Goal: Communication & Community: Answer question/provide support

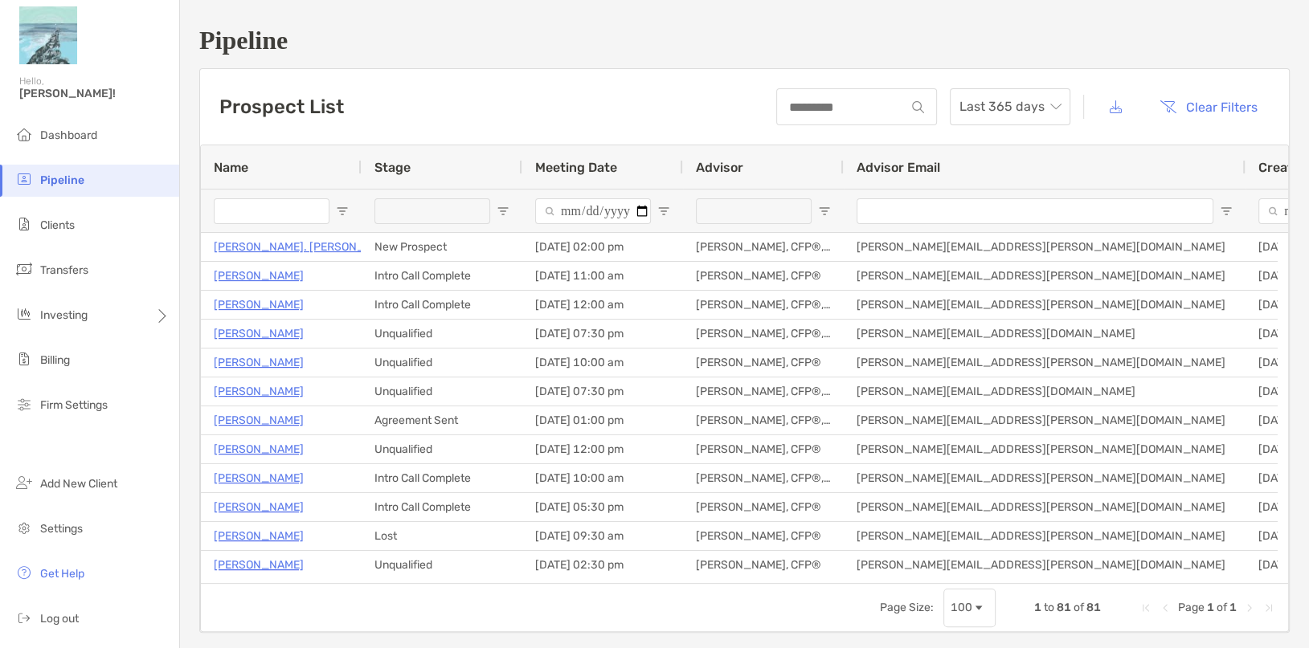
click at [960, 217] on input "Advisor Email Filter Input" at bounding box center [1034, 211] width 357 height 26
click at [730, 206] on div at bounding box center [754, 211] width 116 height 26
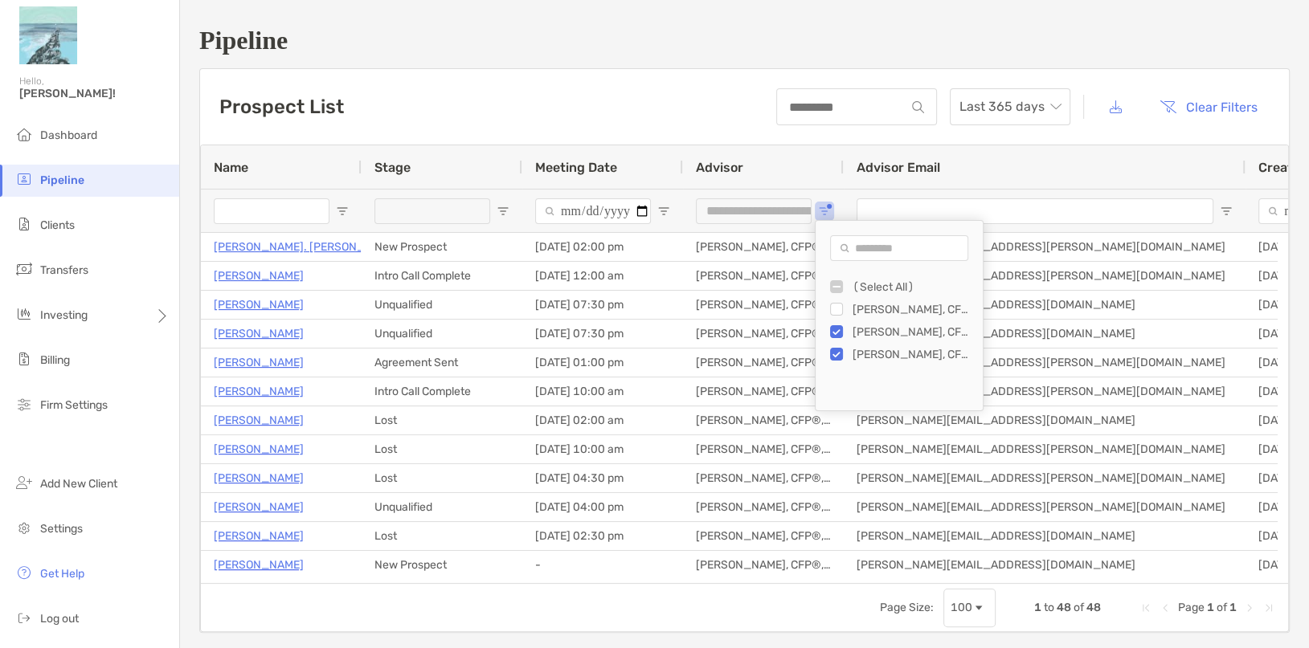
type input "**********"
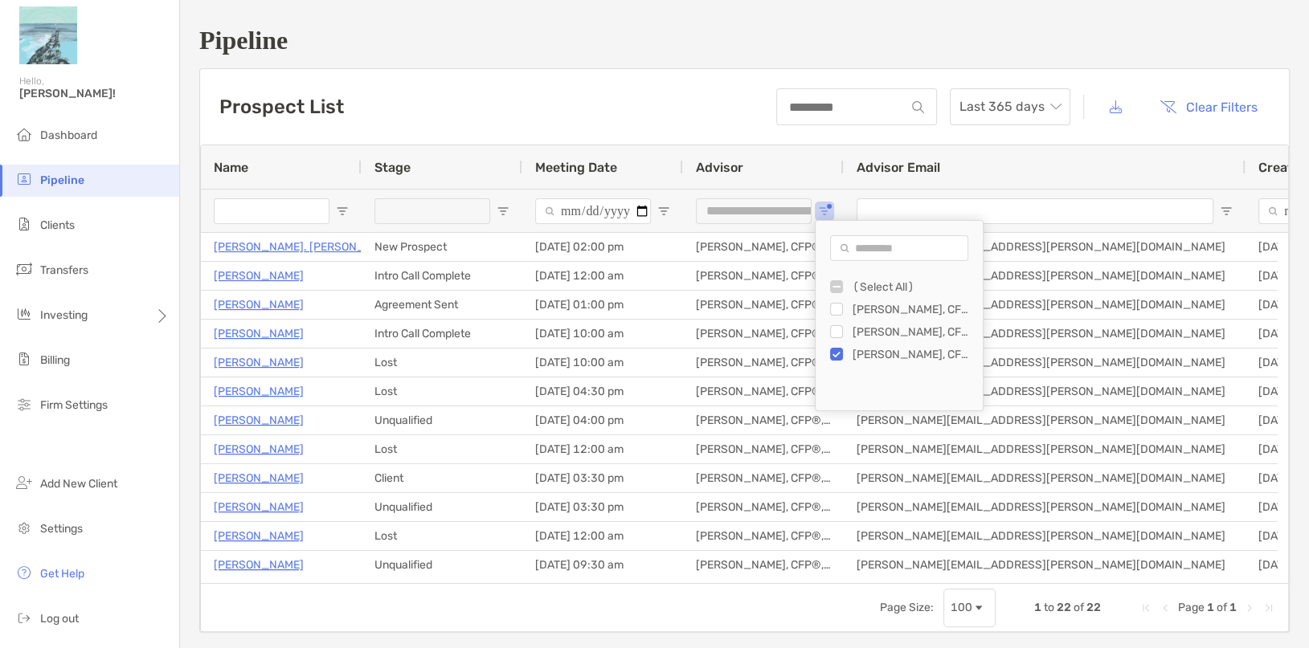
click at [1020, 186] on div "Advisor Email" at bounding box center [1044, 166] width 376 height 43
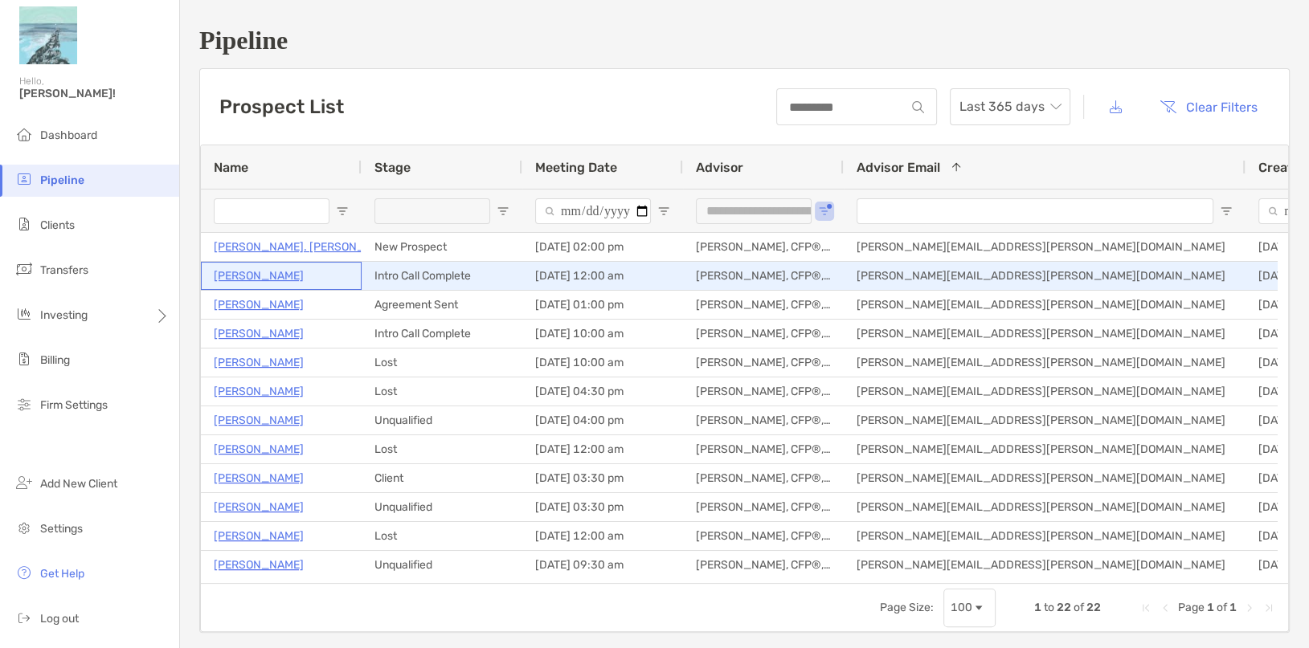
click at [251, 275] on p "Shaun Paul" at bounding box center [259, 276] width 90 height 20
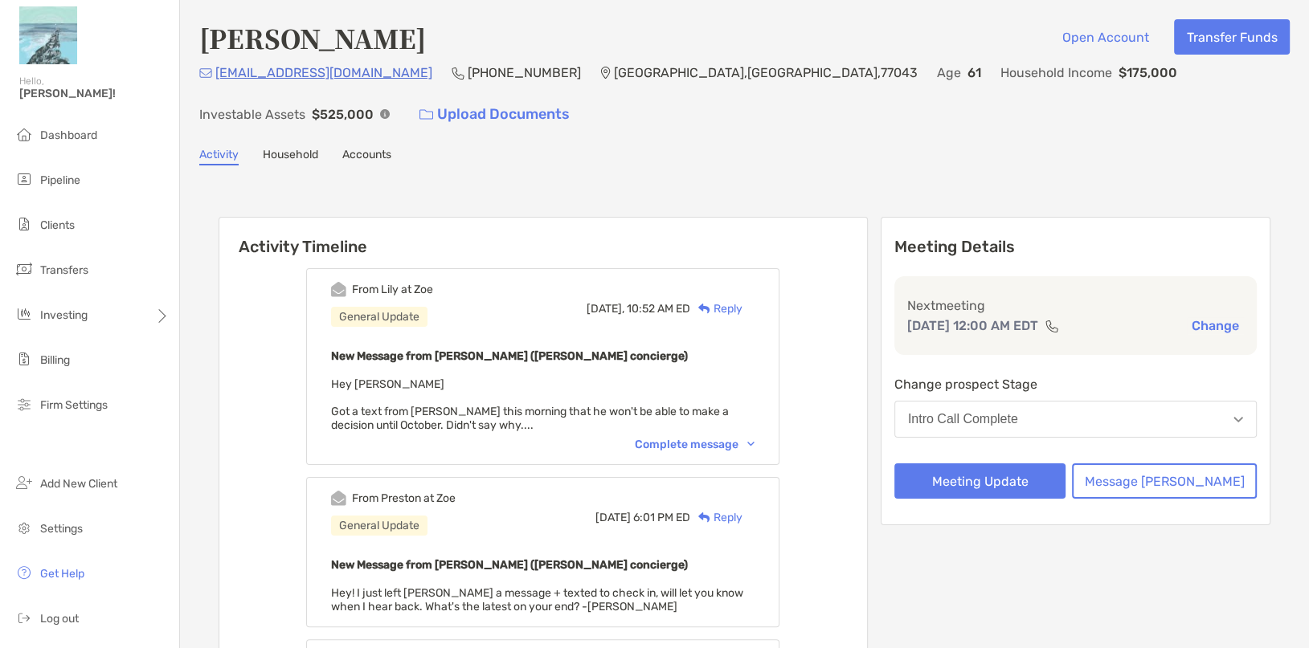
click at [706, 443] on div "Complete message" at bounding box center [695, 445] width 120 height 14
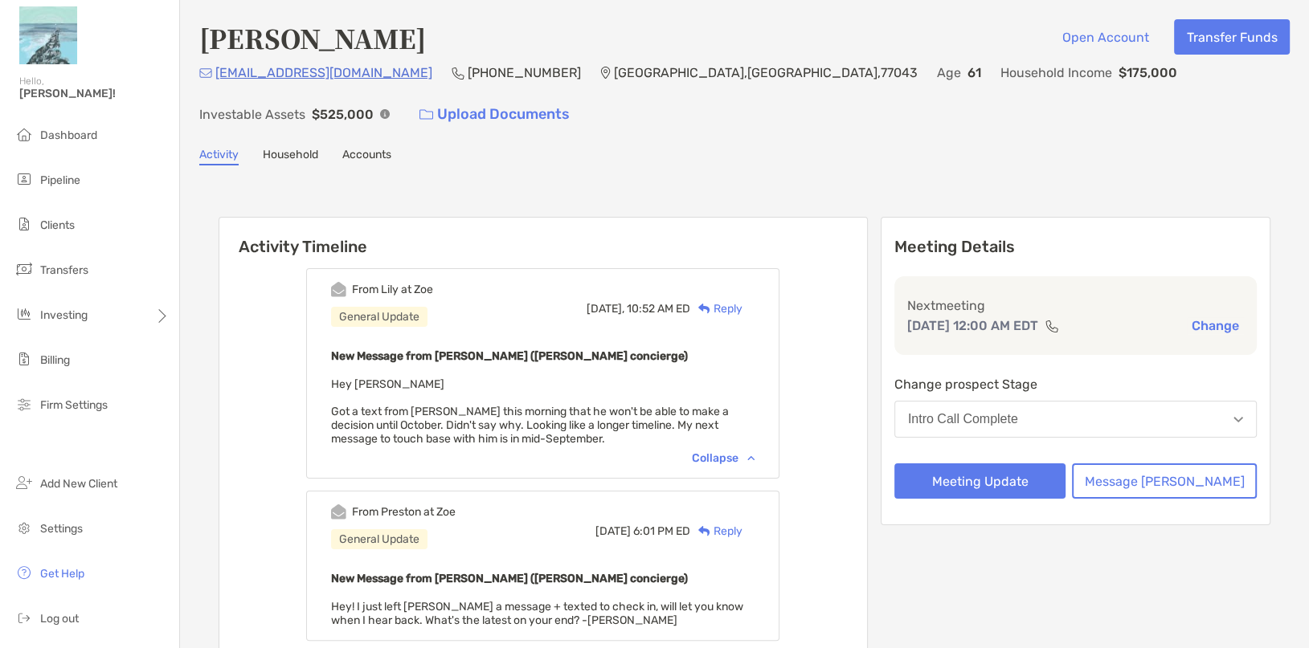
click at [738, 309] on div "Reply" at bounding box center [716, 308] width 52 height 17
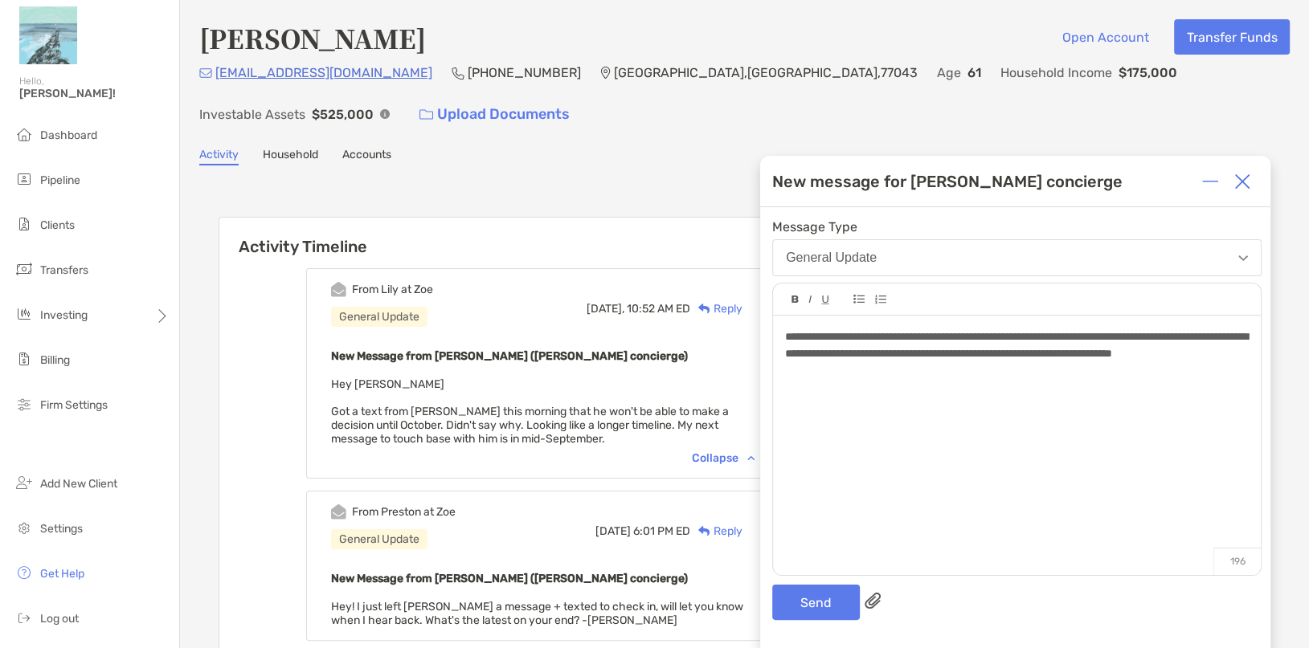
click at [889, 362] on div "**********" at bounding box center [1016, 346] width 463 height 34
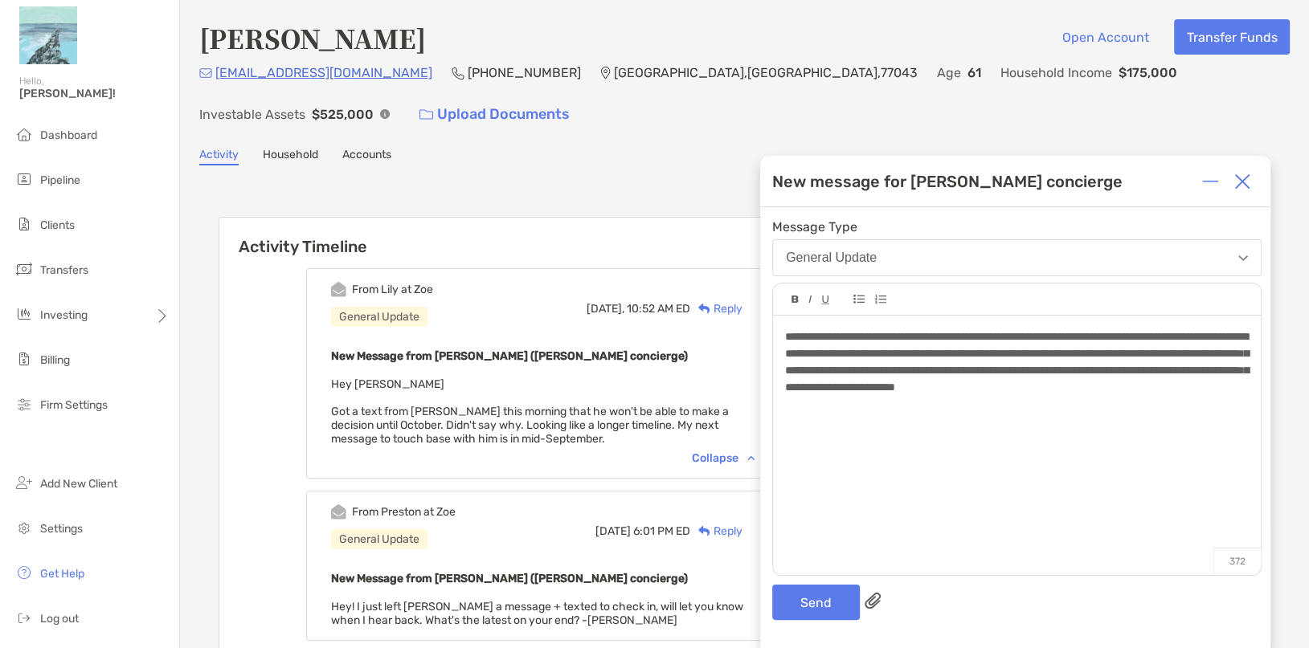
drag, startPoint x: 881, startPoint y: 387, endPoint x: 918, endPoint y: 400, distance: 39.9
click at [918, 396] on div "**********" at bounding box center [1016, 362] width 463 height 67
click at [881, 386] on span "**********" at bounding box center [1017, 362] width 464 height 62
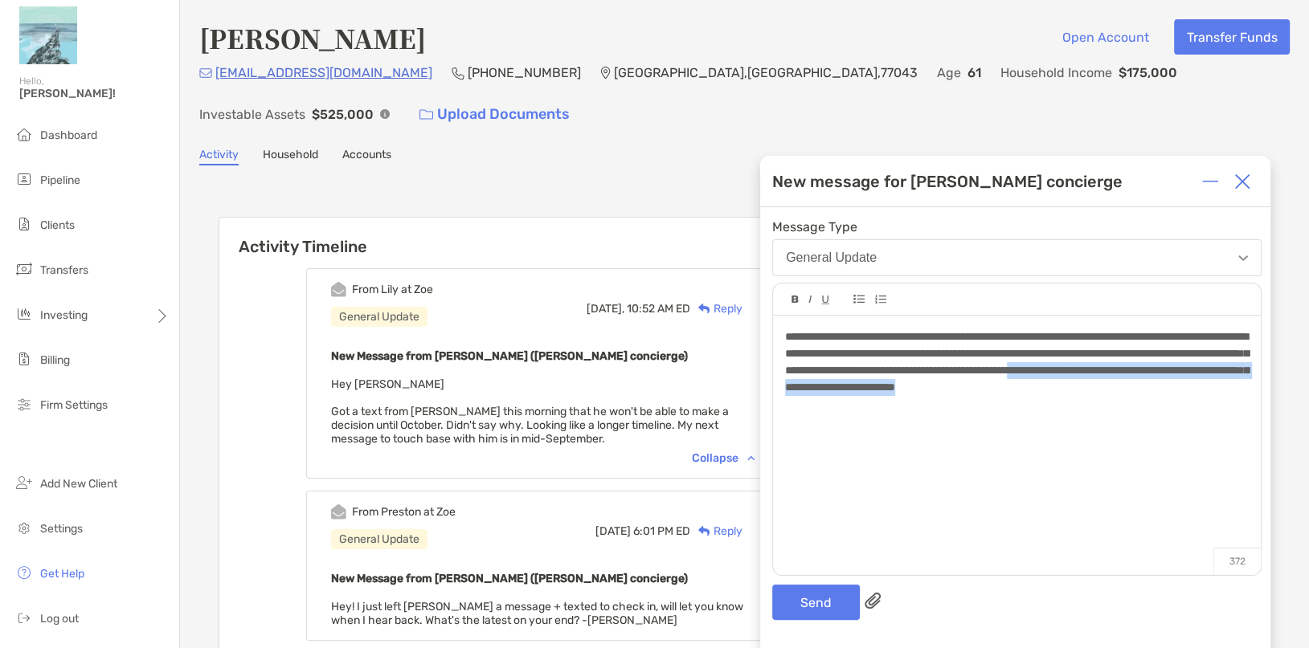
drag, startPoint x: 881, startPoint y: 386, endPoint x: 936, endPoint y: 456, distance: 88.7
click at [936, 456] on div "**********" at bounding box center [1017, 437] width 488 height 243
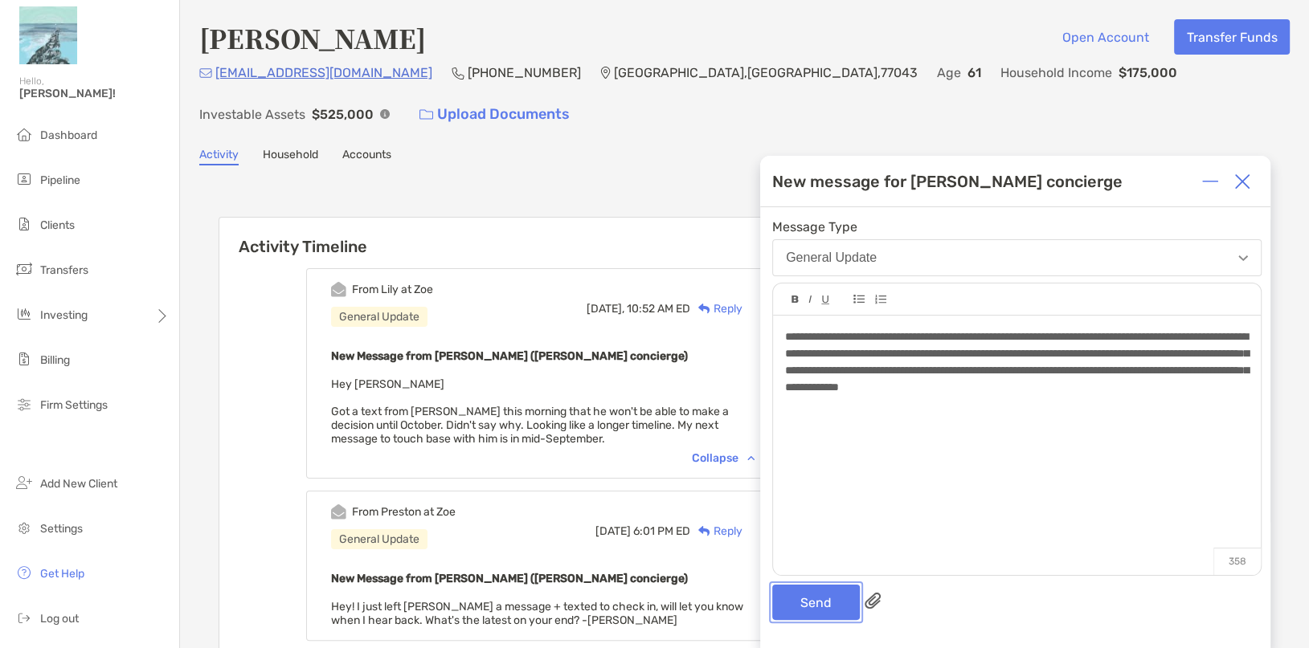
click at [800, 600] on button "Send" at bounding box center [816, 602] width 88 height 35
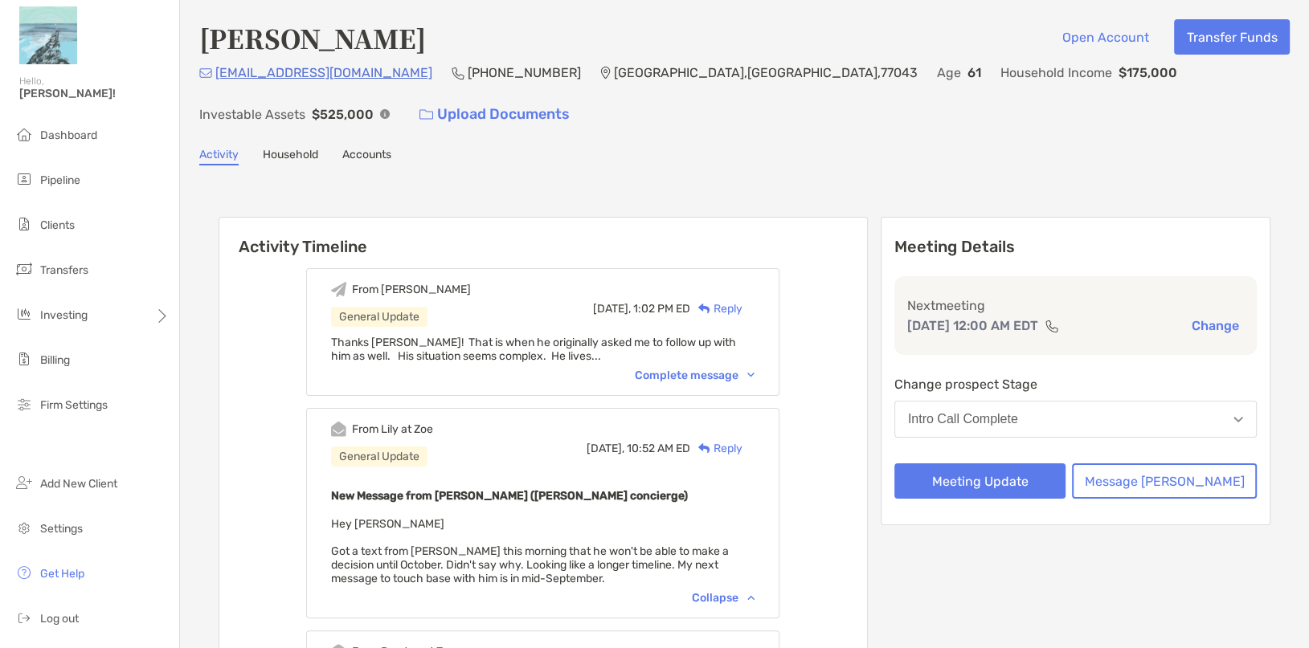
click at [738, 308] on div "Reply" at bounding box center [716, 308] width 52 height 17
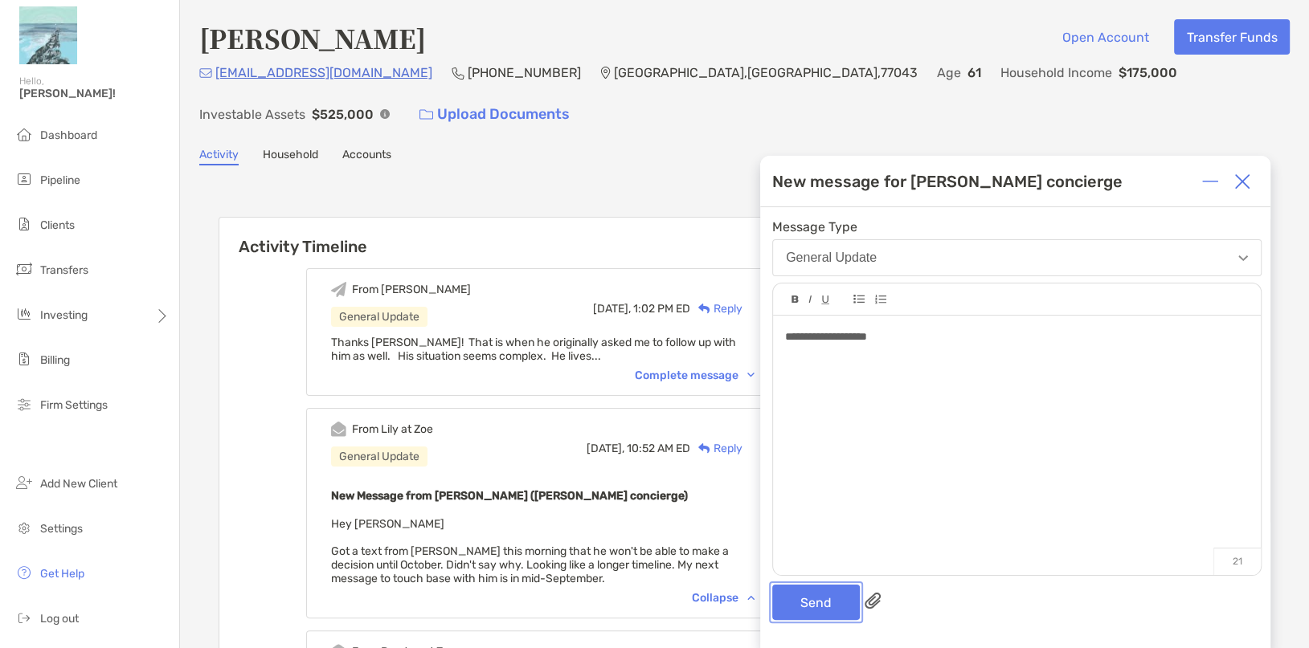
click at [804, 598] on button "Send" at bounding box center [816, 602] width 88 height 35
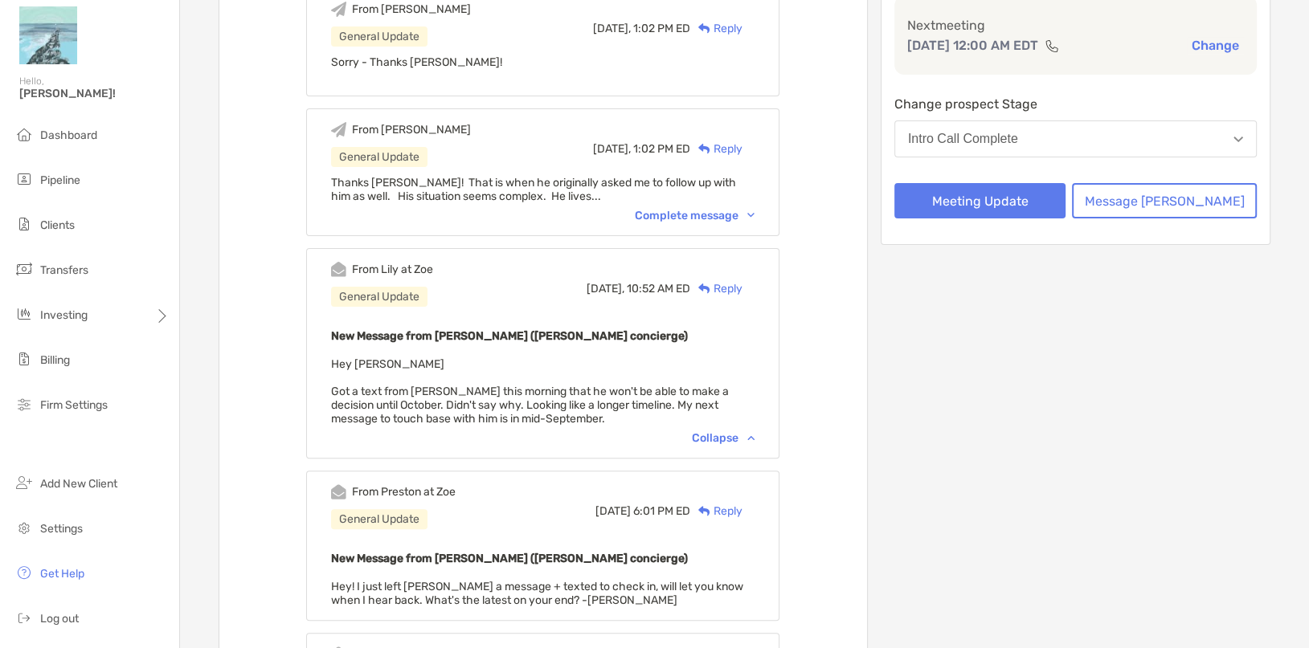
scroll to position [292, 0]
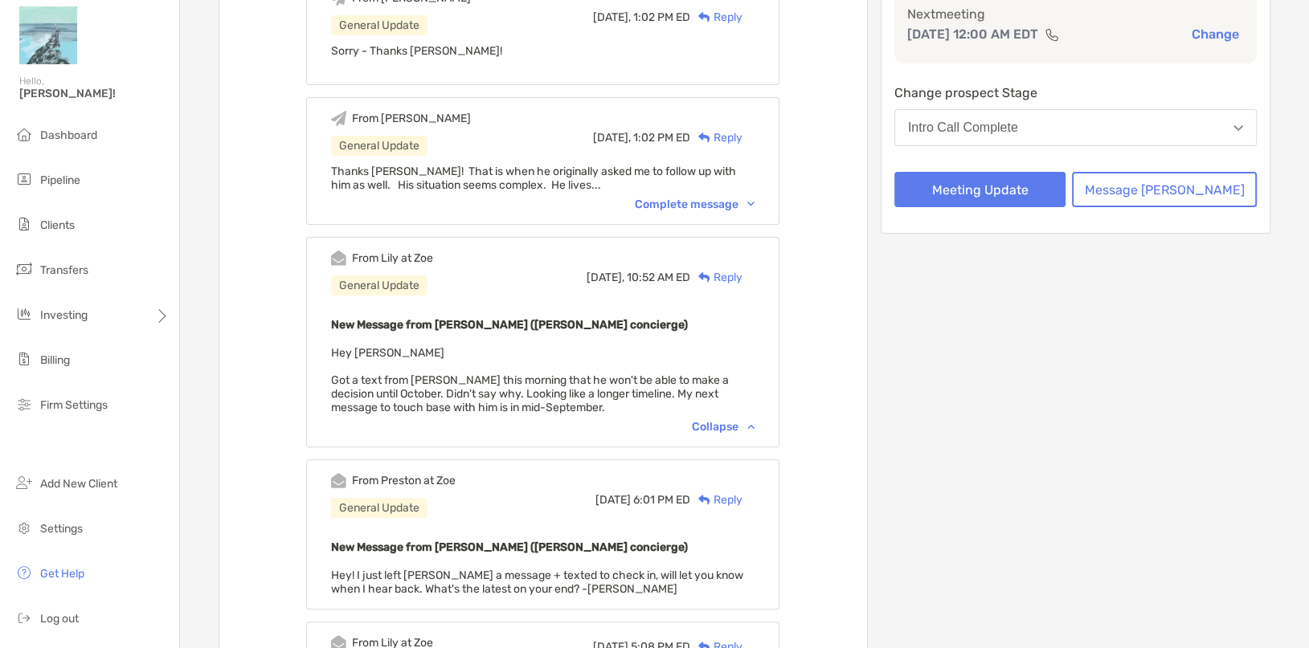
click at [742, 429] on div "Collapse" at bounding box center [723, 427] width 63 height 14
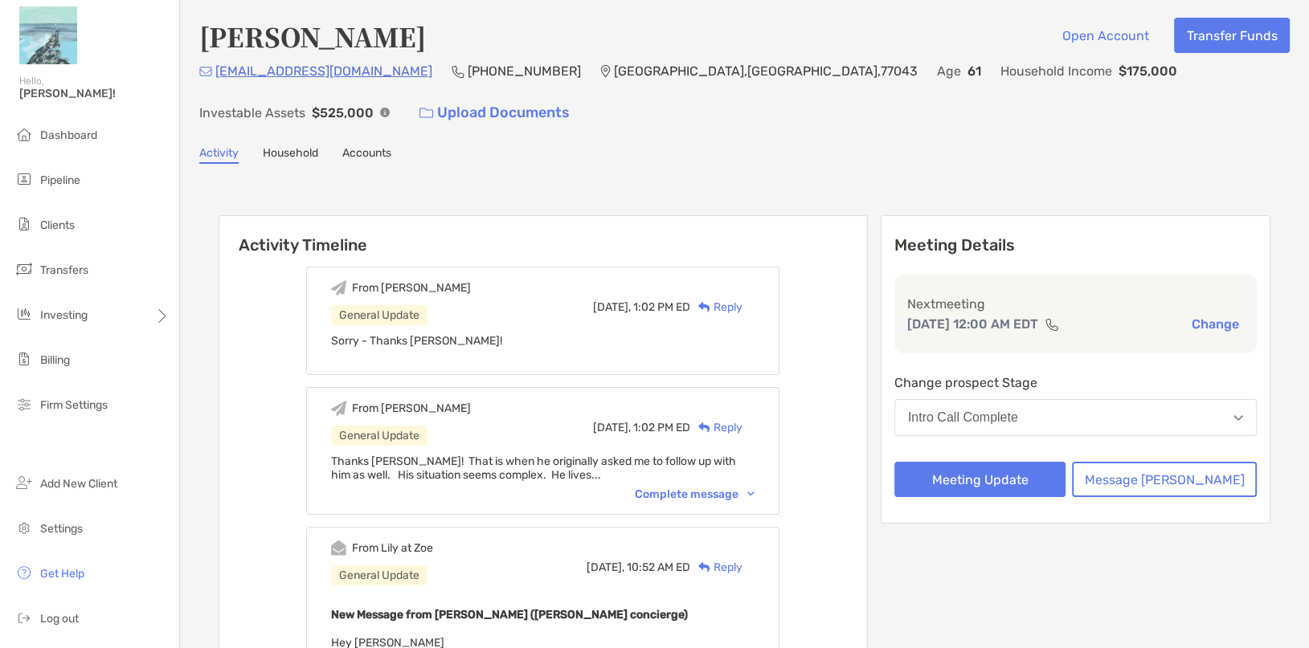
scroll to position [0, 0]
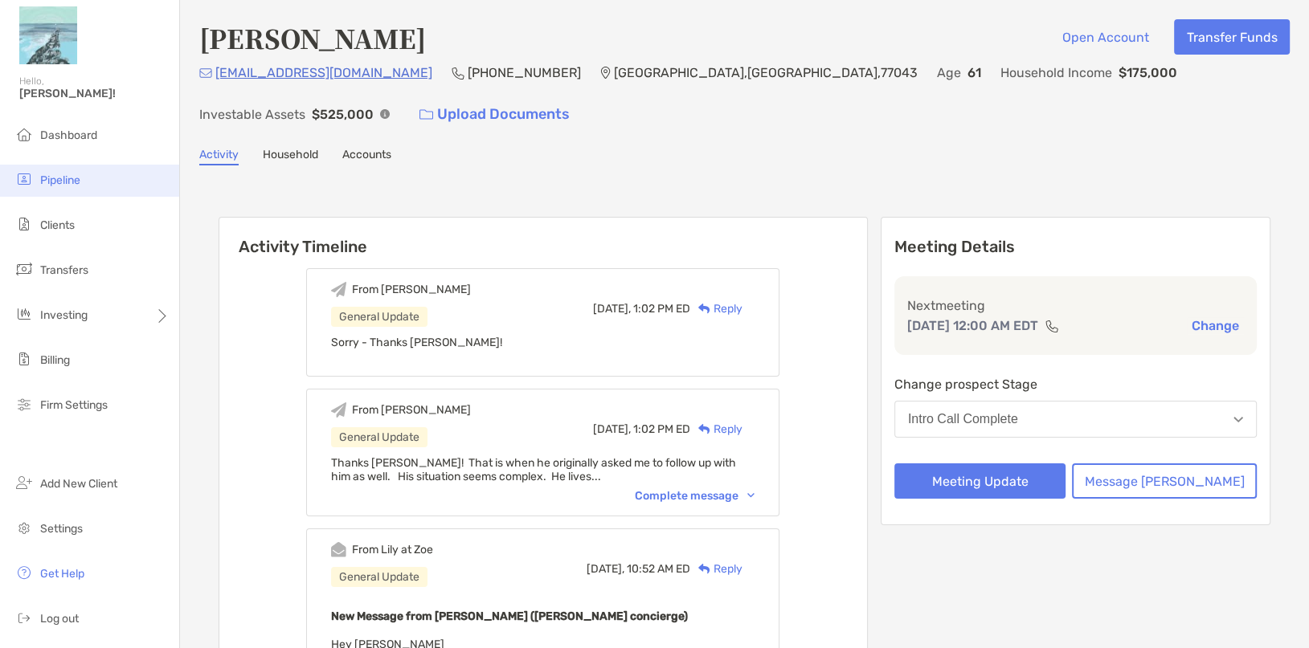
click at [84, 181] on li "Pipeline" at bounding box center [89, 181] width 179 height 32
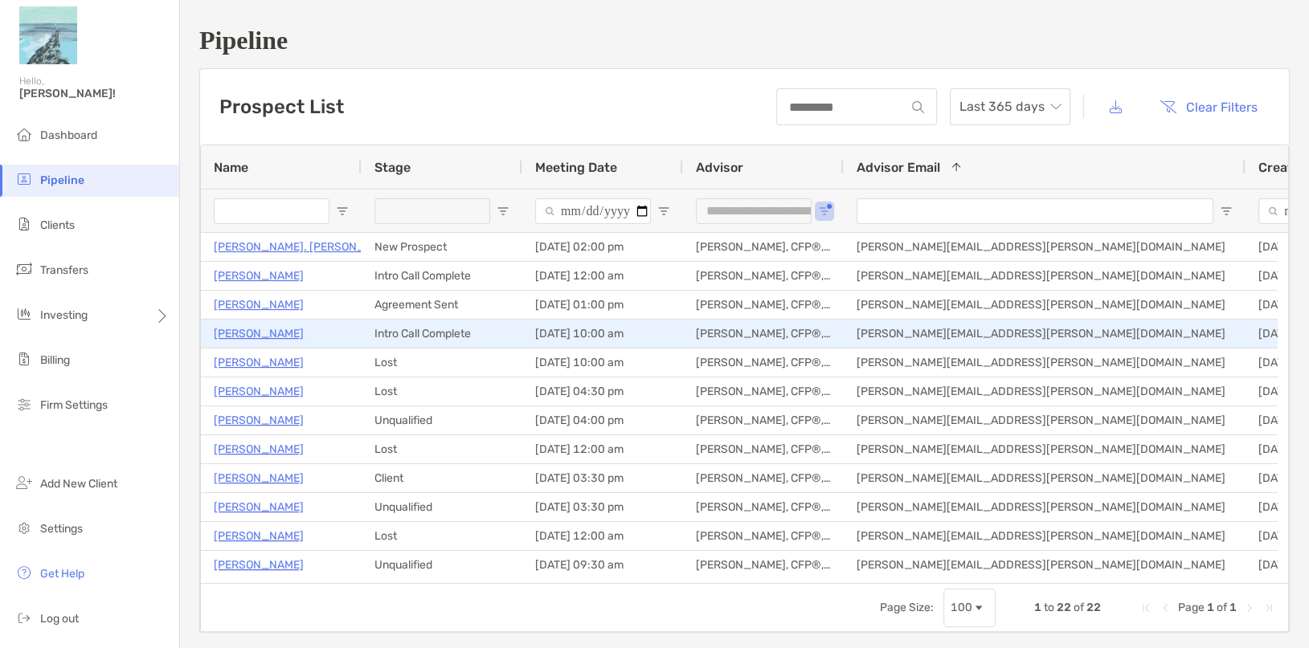
click at [244, 333] on p "Elnaz Zarrini" at bounding box center [259, 334] width 90 height 20
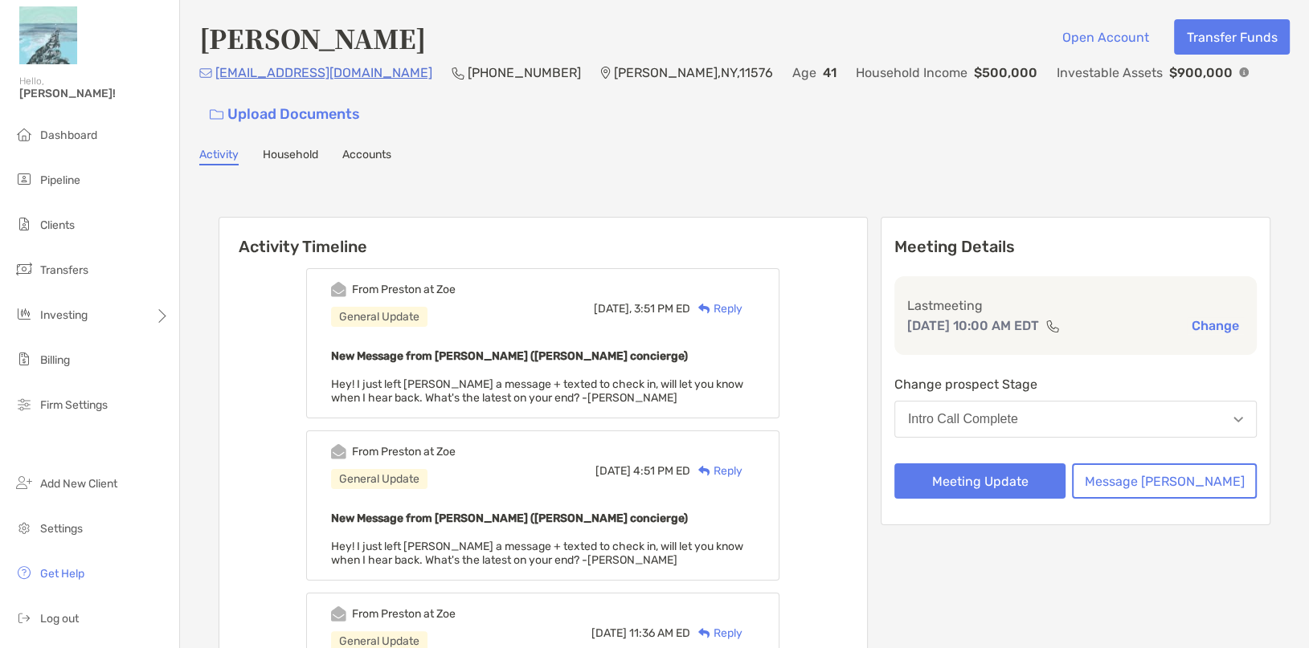
click at [742, 309] on div "Reply" at bounding box center [716, 308] width 52 height 17
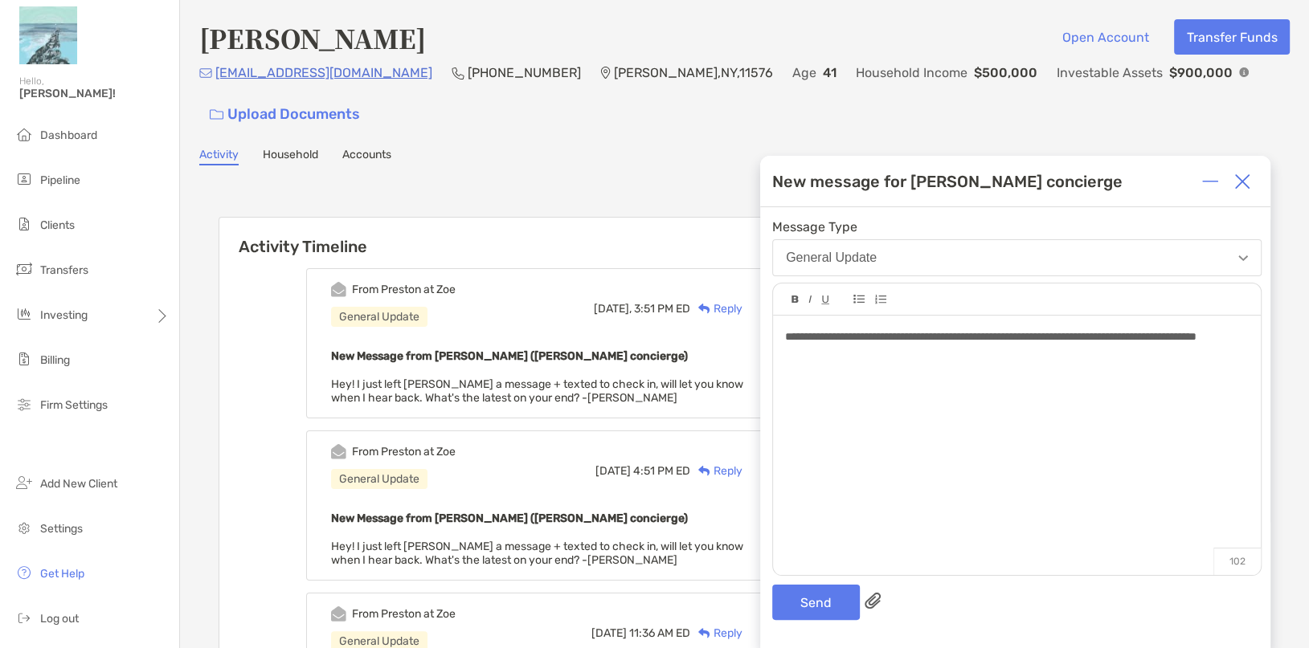
click at [783, 355] on div "**********" at bounding box center [1017, 437] width 488 height 243
click at [880, 345] on div "**********" at bounding box center [1016, 337] width 463 height 17
click at [810, 599] on button "Send" at bounding box center [816, 602] width 88 height 35
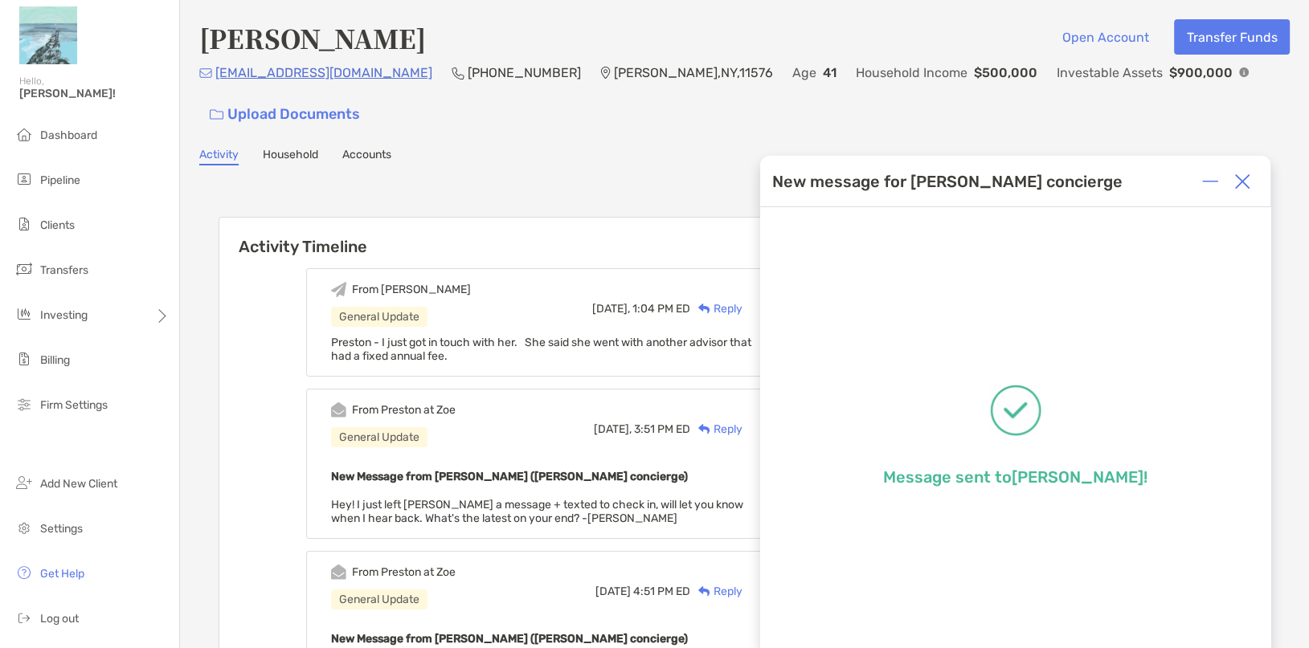
click at [1237, 178] on img at bounding box center [1242, 182] width 16 height 16
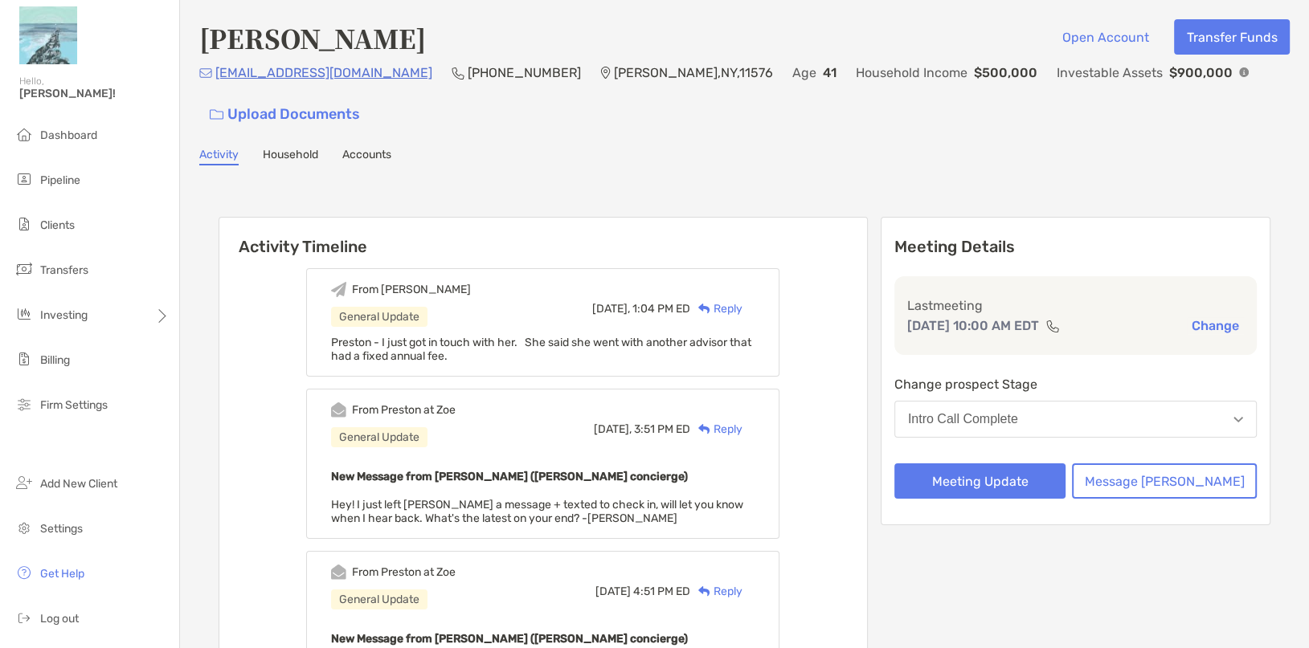
click at [1163, 426] on button "Intro Call Complete" at bounding box center [1075, 419] width 362 height 37
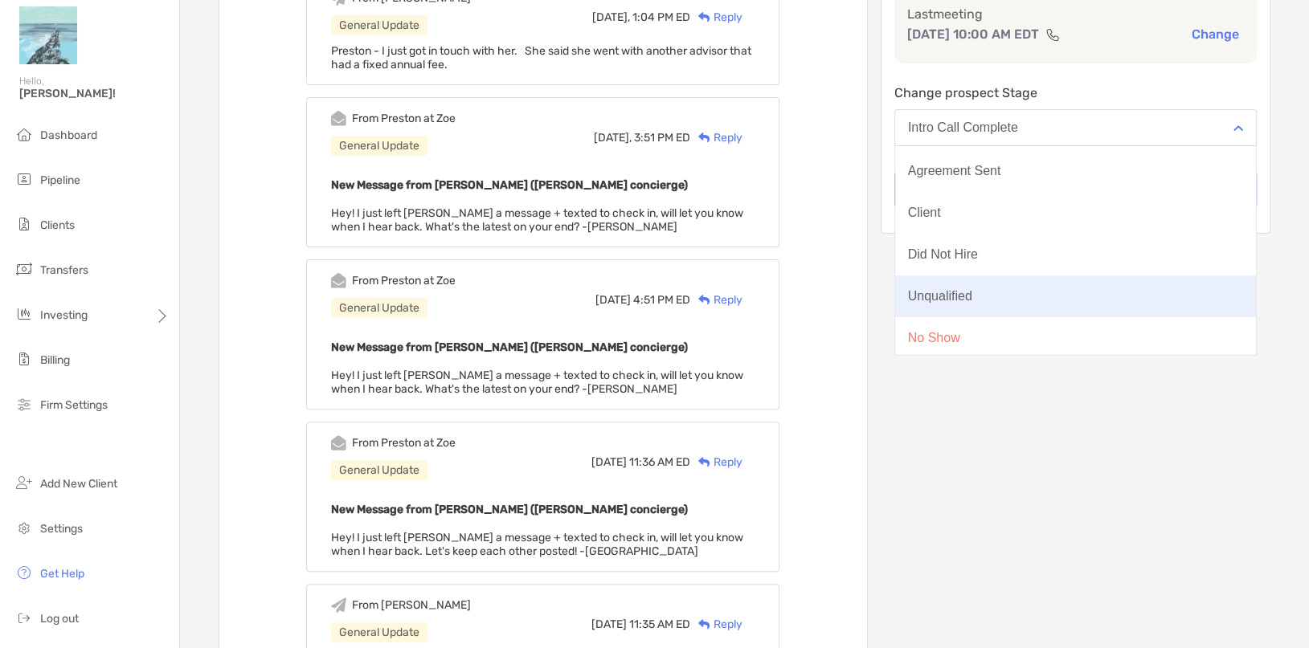
scroll to position [125, 0]
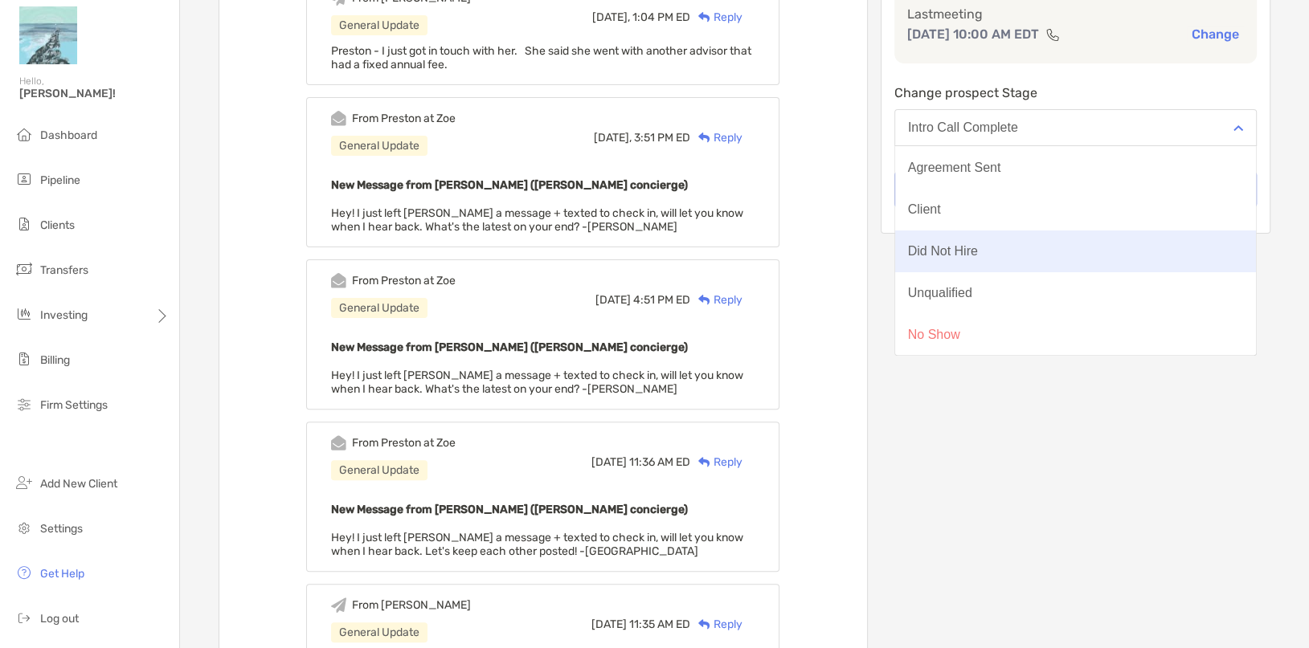
click at [1097, 255] on button "Did Not Hire" at bounding box center [1075, 252] width 361 height 42
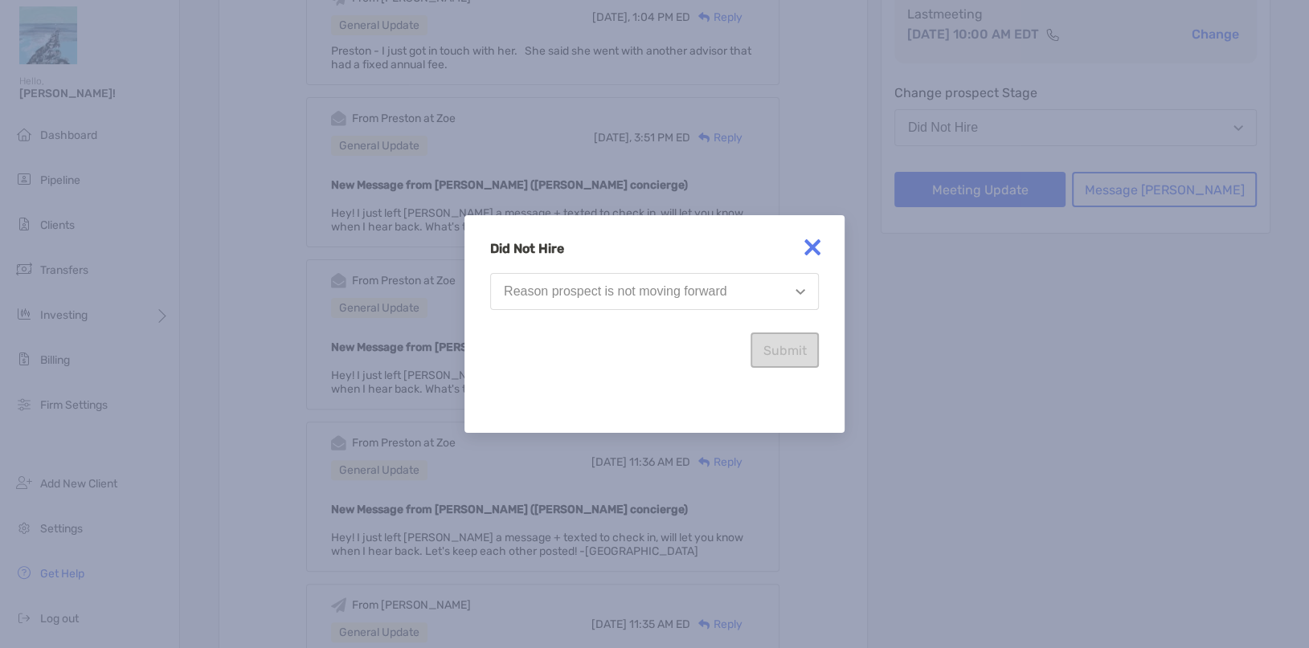
click at [765, 299] on button "Reason prospect is not moving forward" at bounding box center [654, 291] width 329 height 37
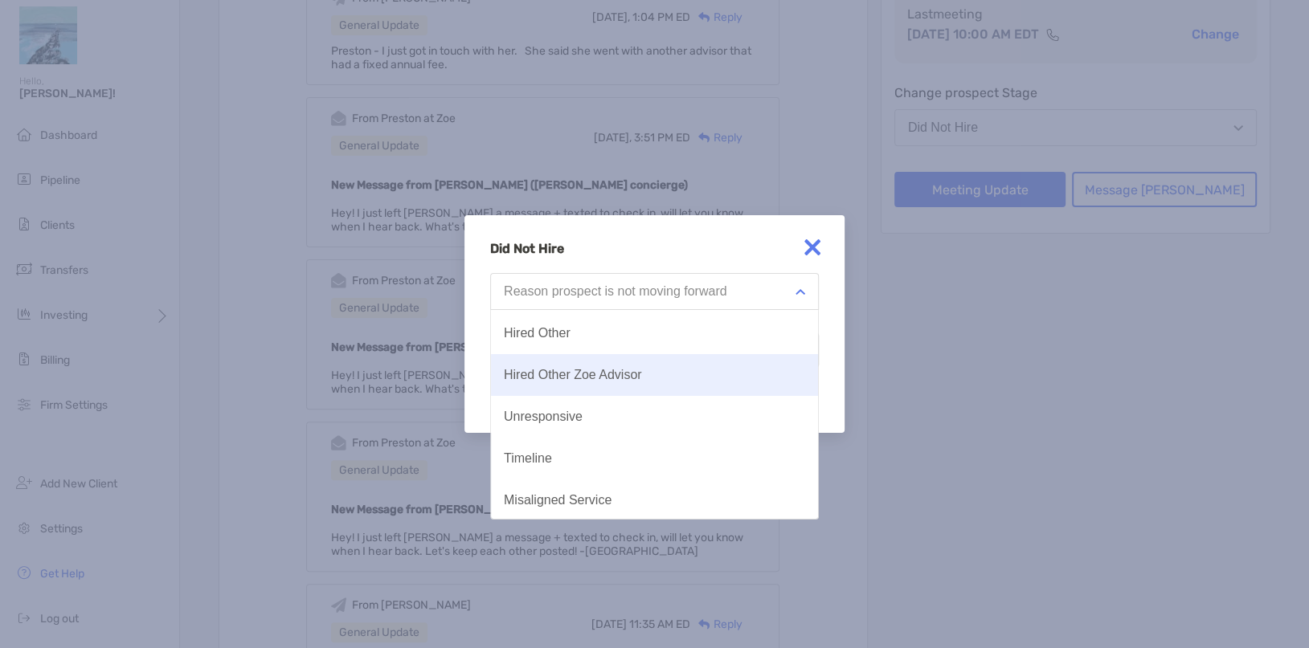
scroll to position [83, 0]
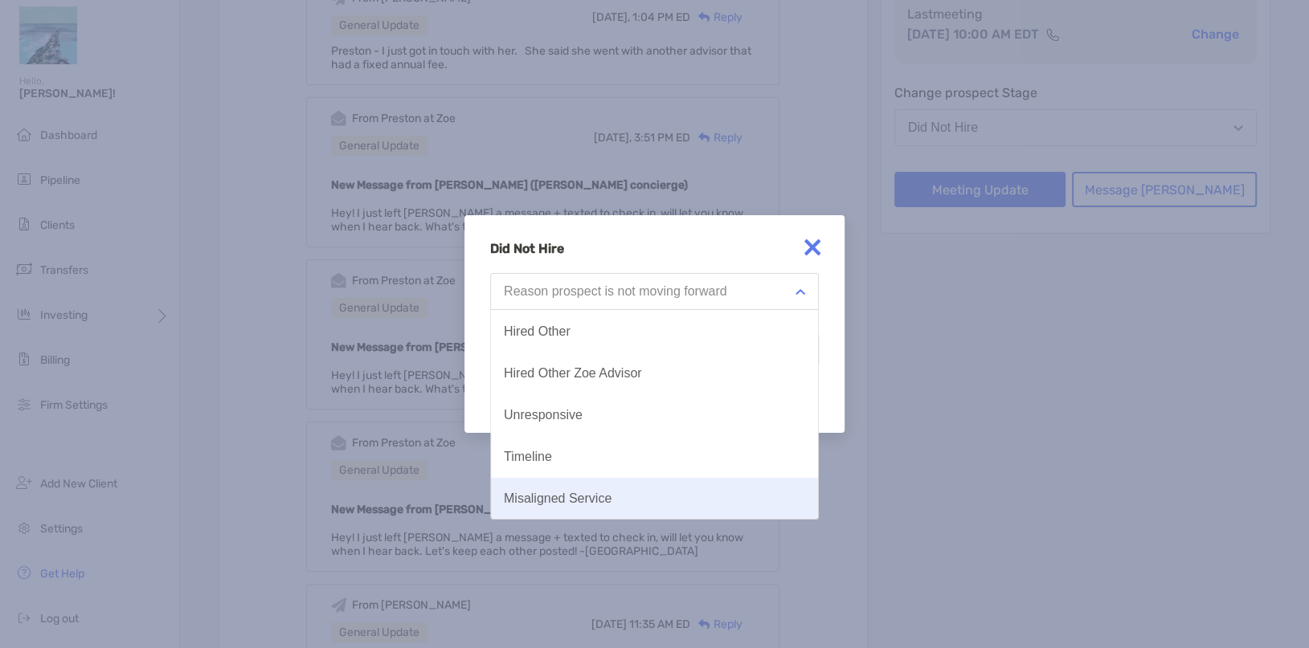
click at [711, 491] on button "Misaligned Service" at bounding box center [654, 499] width 327 height 42
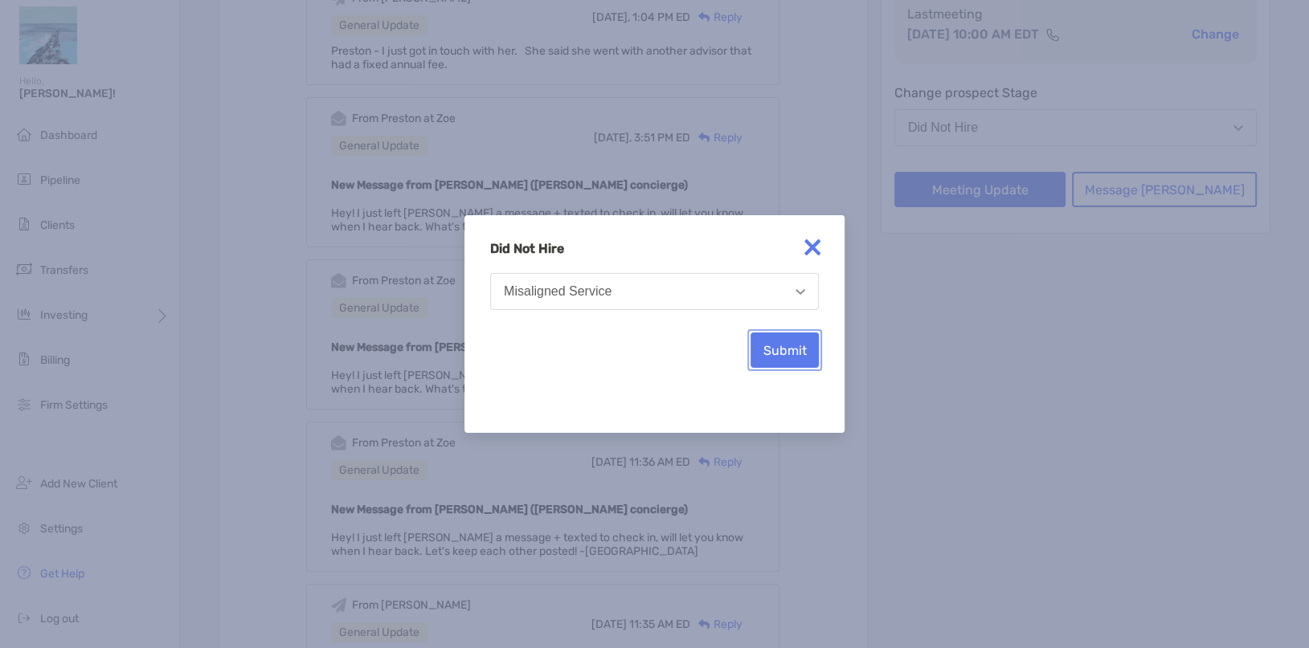
click at [770, 350] on button "Submit" at bounding box center [784, 350] width 68 height 35
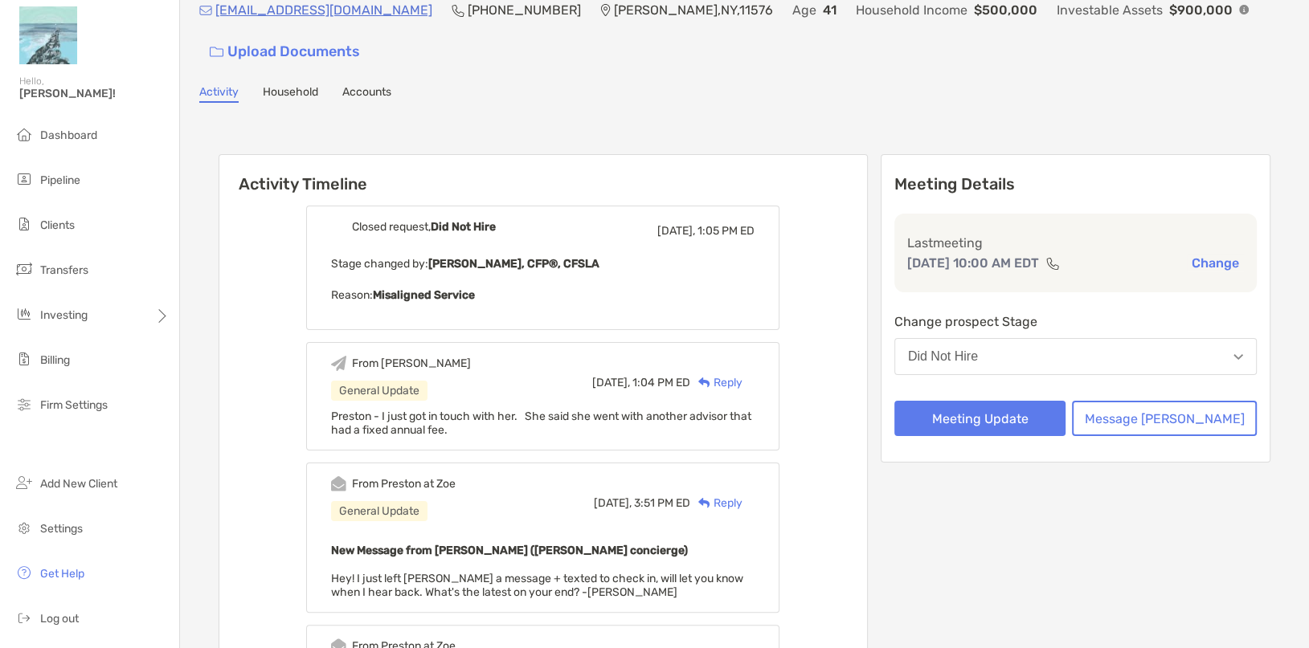
scroll to position [0, 0]
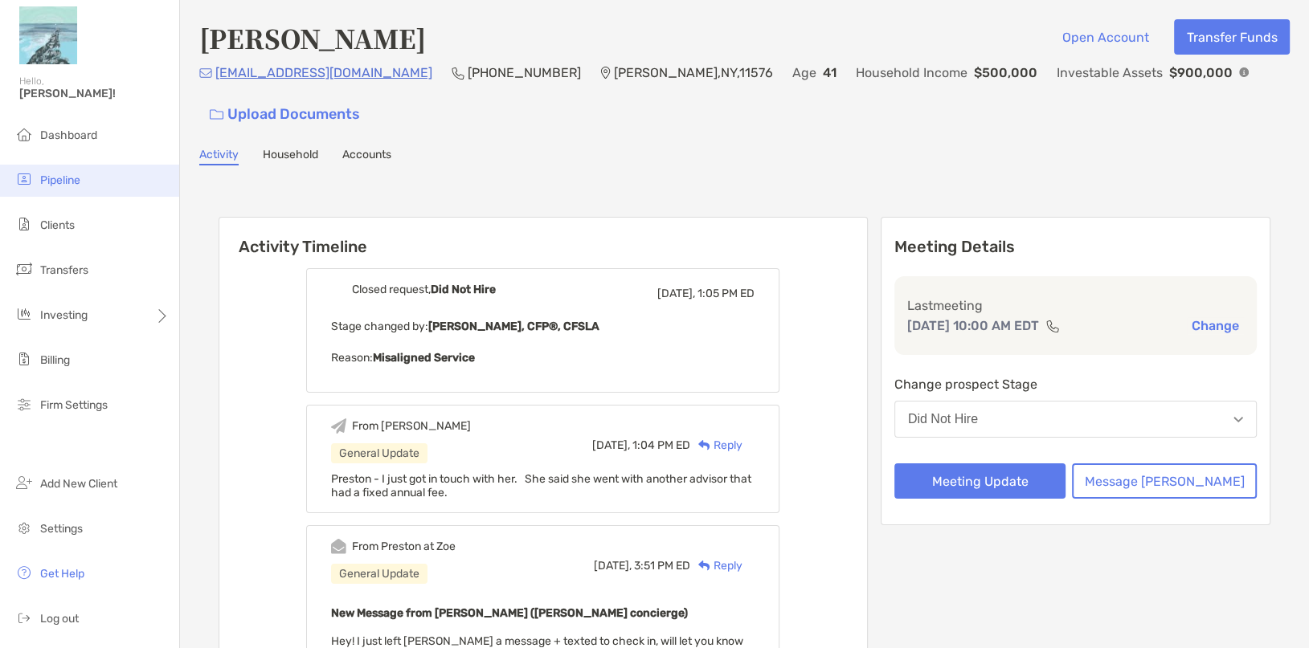
click at [96, 182] on li "Pipeline" at bounding box center [89, 181] width 179 height 32
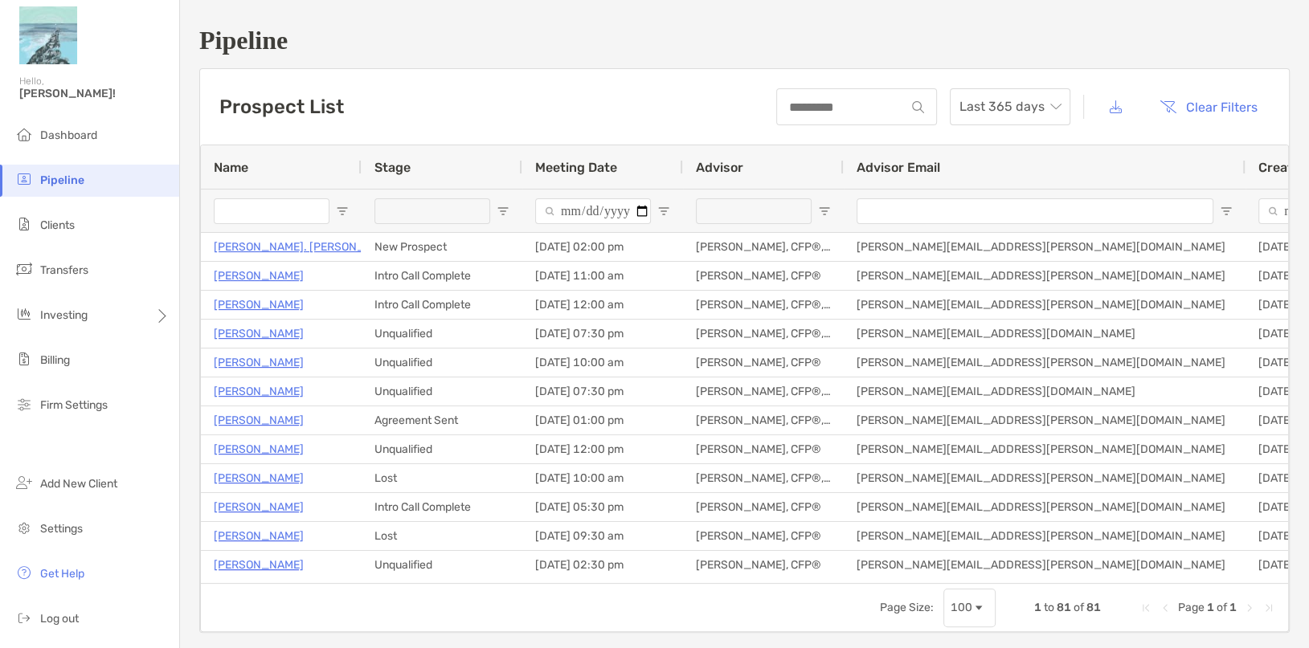
type input "**********"
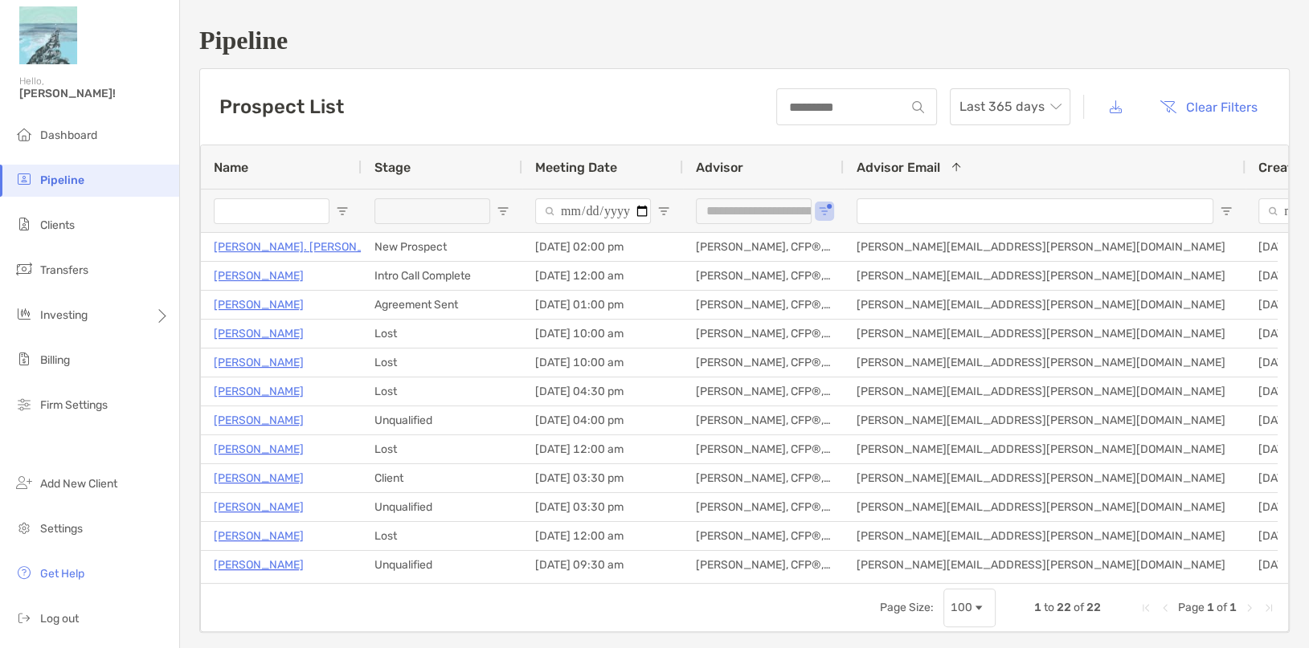
click at [484, 210] on div at bounding box center [432, 211] width 116 height 26
type input "**********"
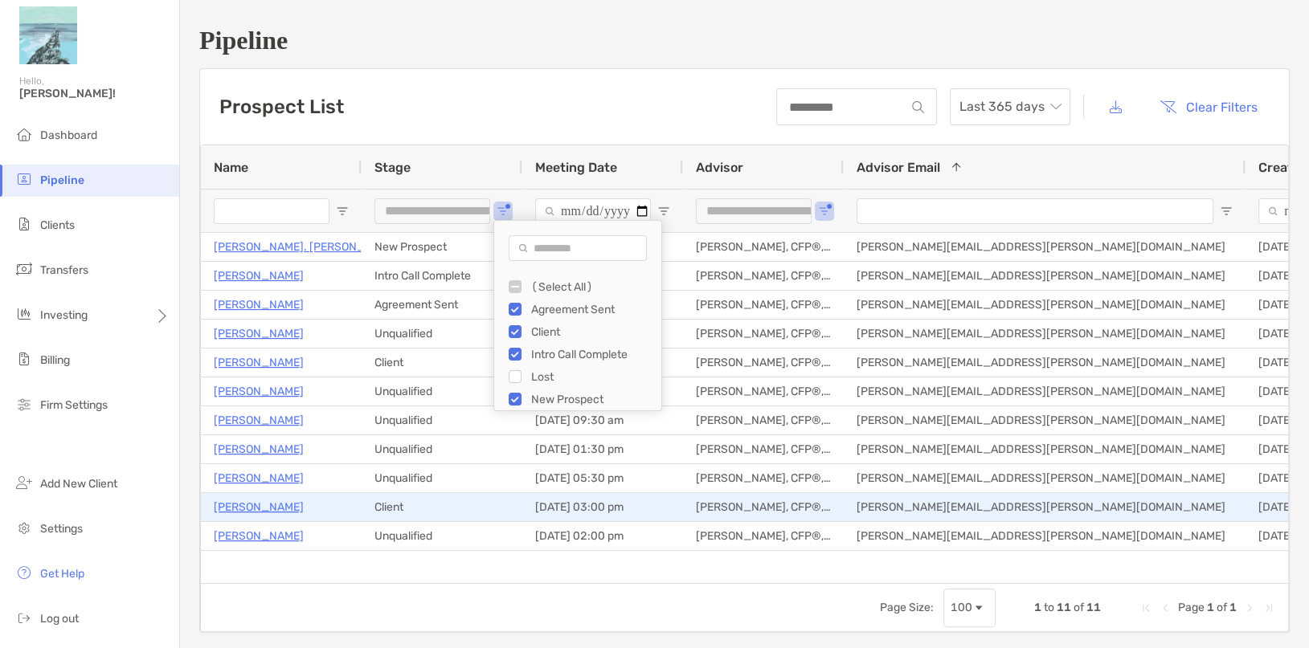
click at [304, 505] on p "[PERSON_NAME]" at bounding box center [259, 507] width 90 height 20
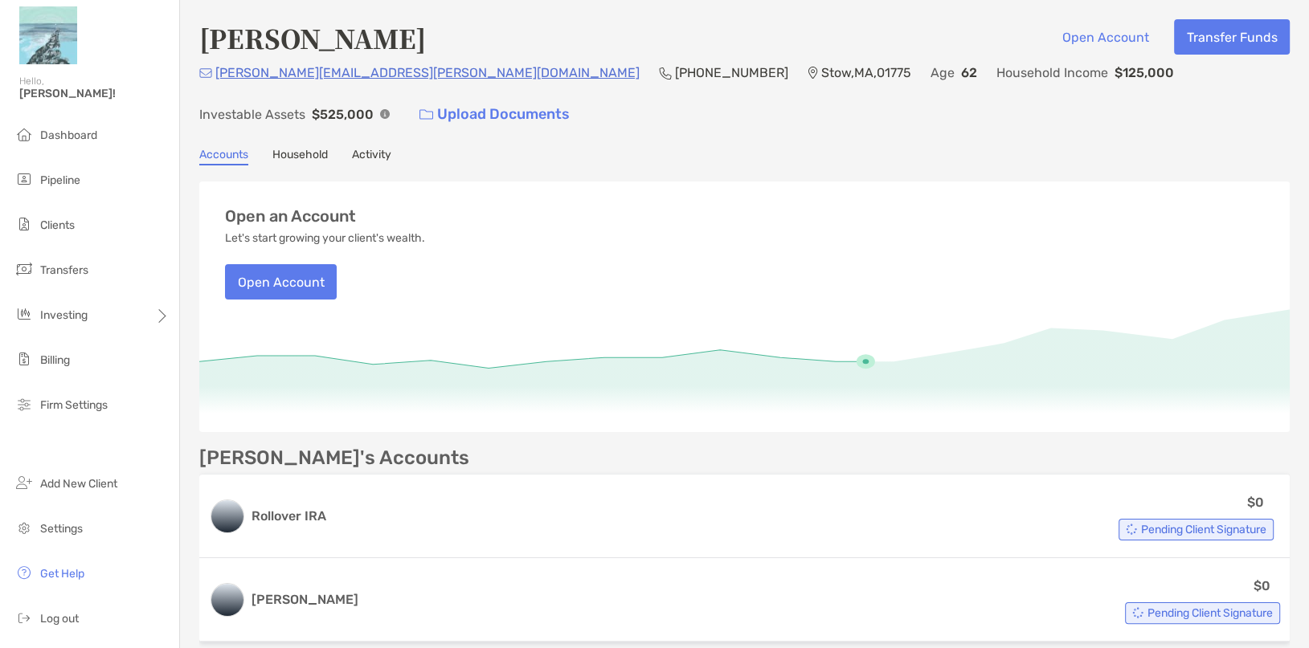
click at [365, 157] on link "Activity" at bounding box center [371, 157] width 39 height 18
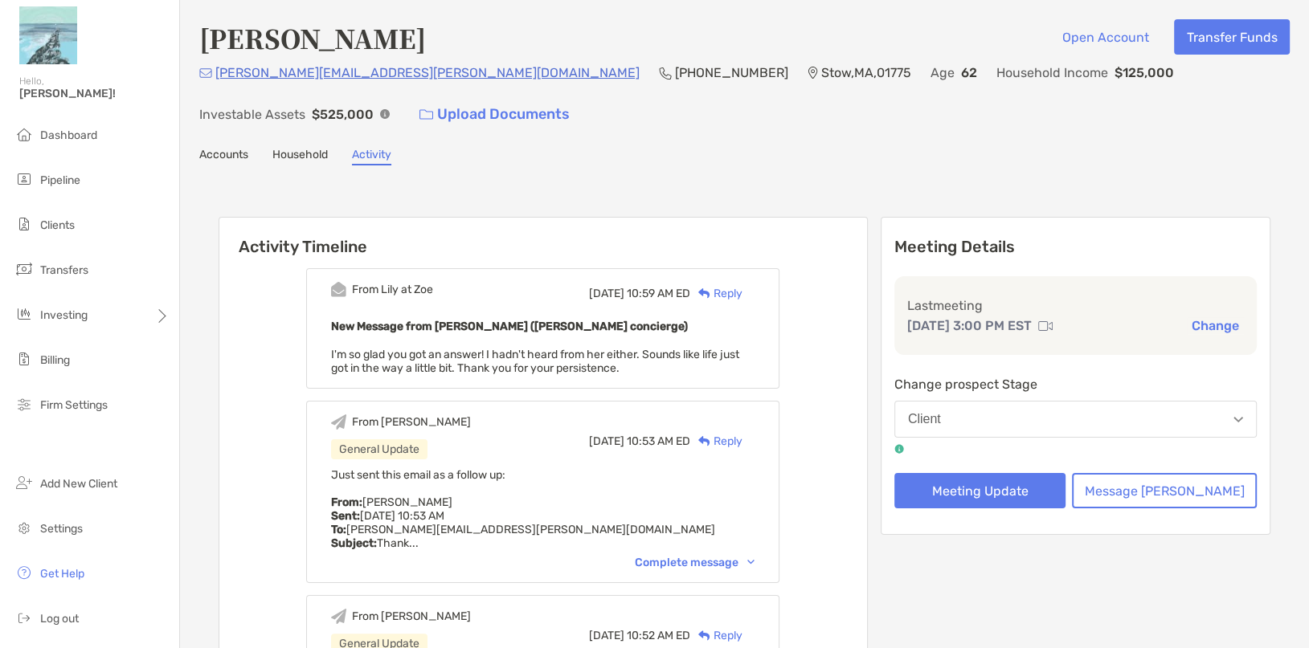
click at [709, 564] on div "Complete message" at bounding box center [695, 563] width 120 height 14
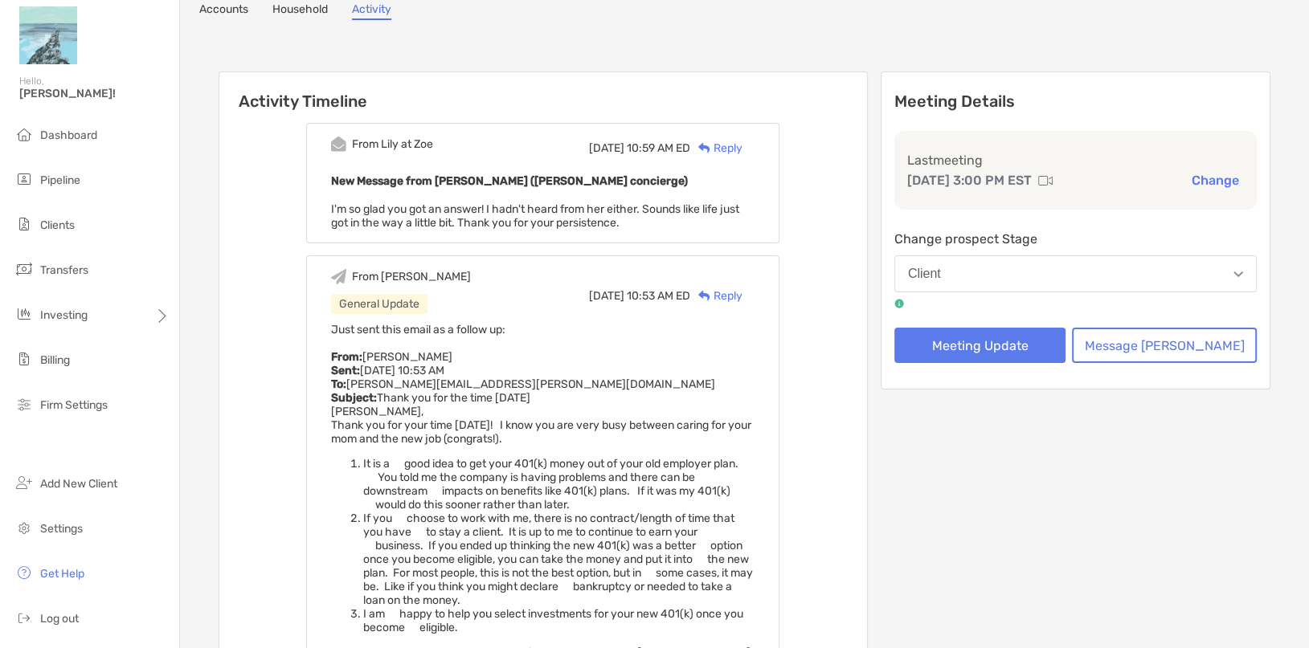
scroll to position [72, 0]
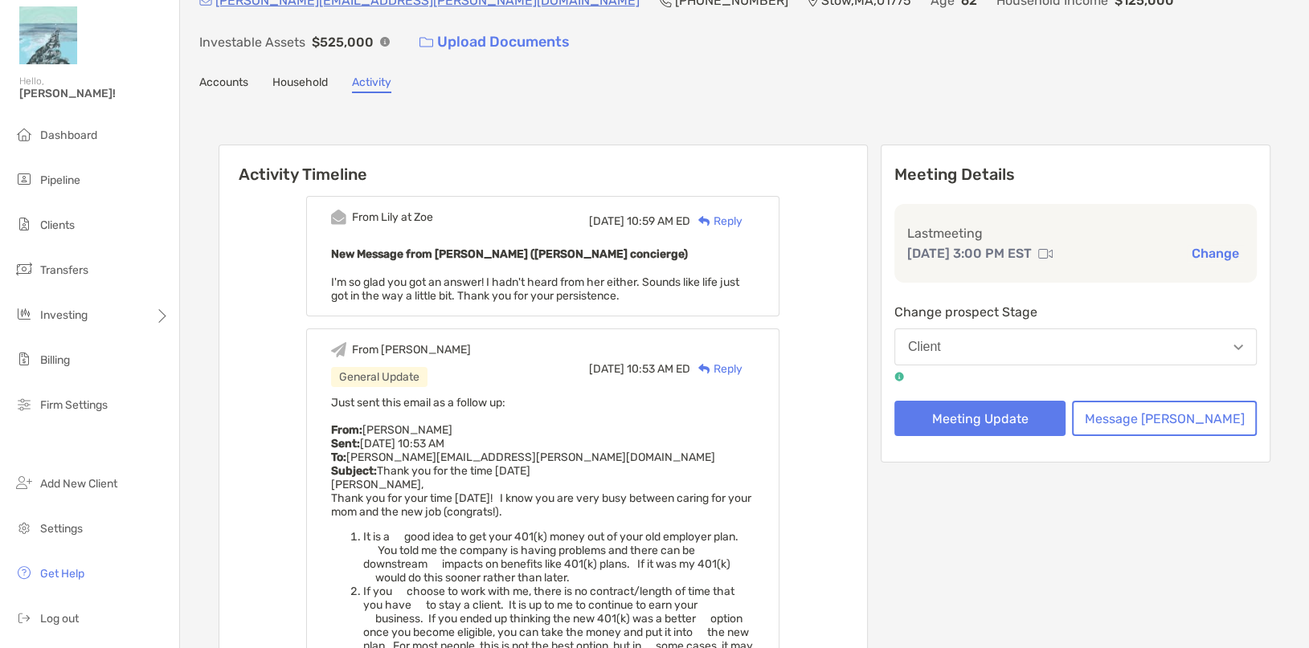
click at [610, 285] on span "I'm so glad you got an answer! I hadn't heard from her either. Sounds like life…" at bounding box center [535, 289] width 408 height 27
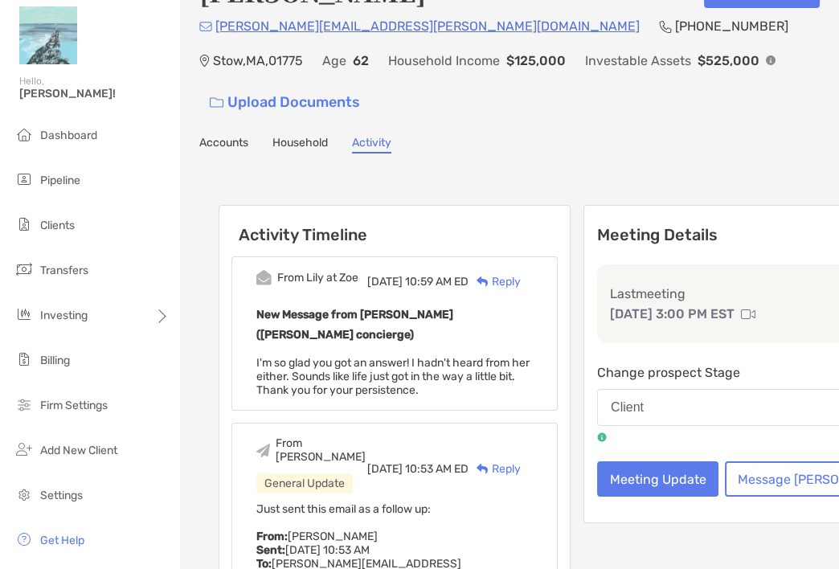
scroll to position [0, 0]
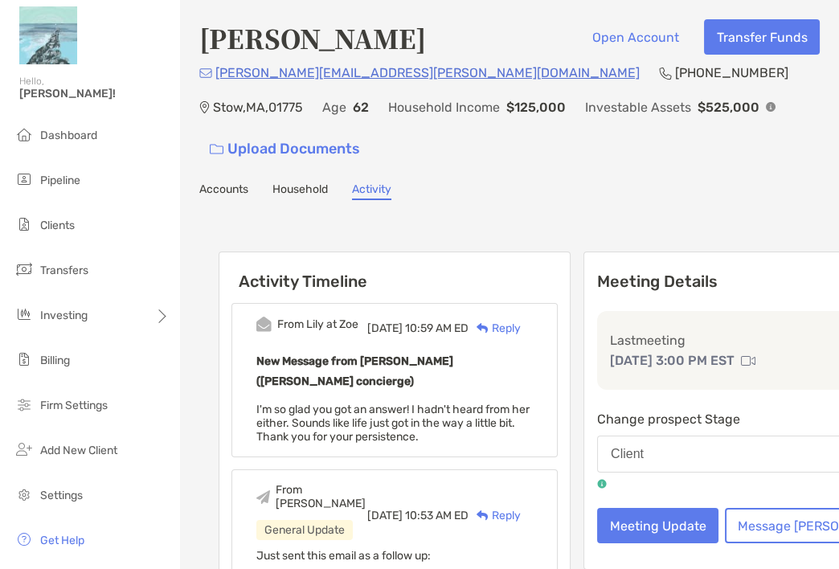
click at [468, 320] on div "Reply" at bounding box center [494, 328] width 52 height 17
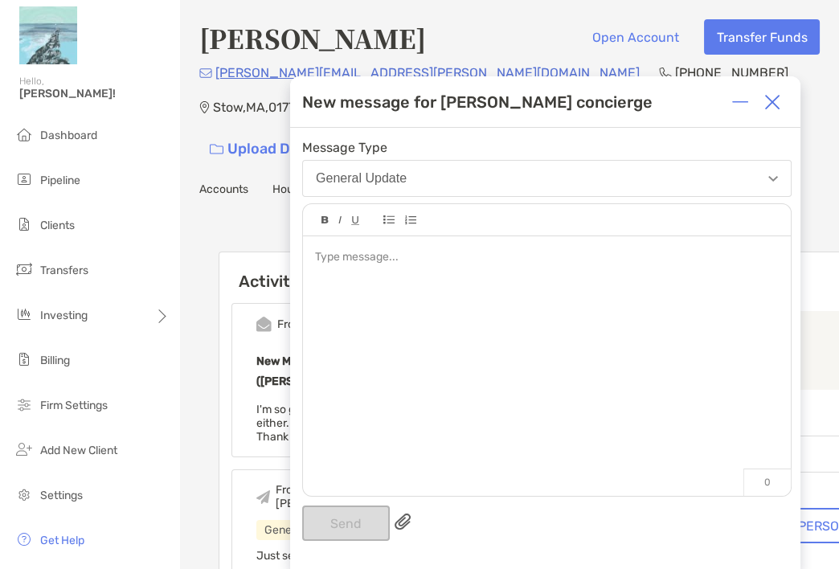
click at [399, 260] on div at bounding box center [546, 257] width 463 height 17
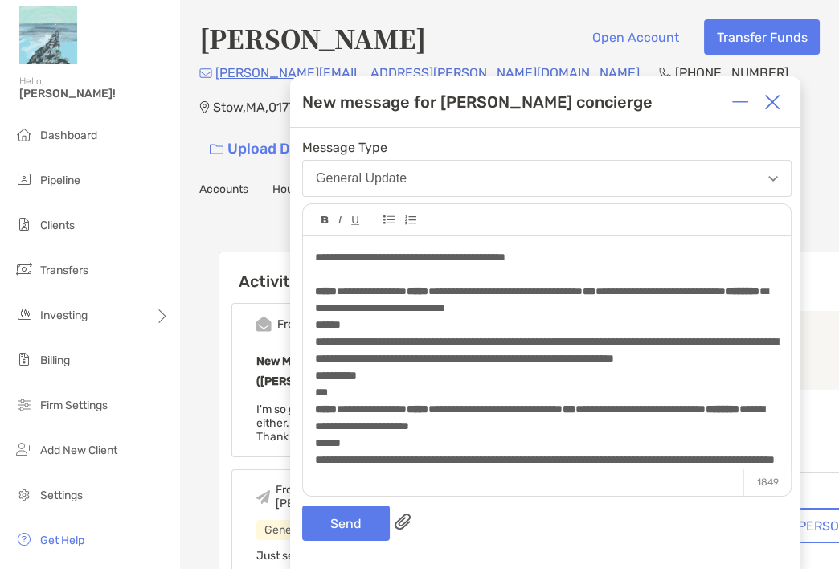
scroll to position [492, 0]
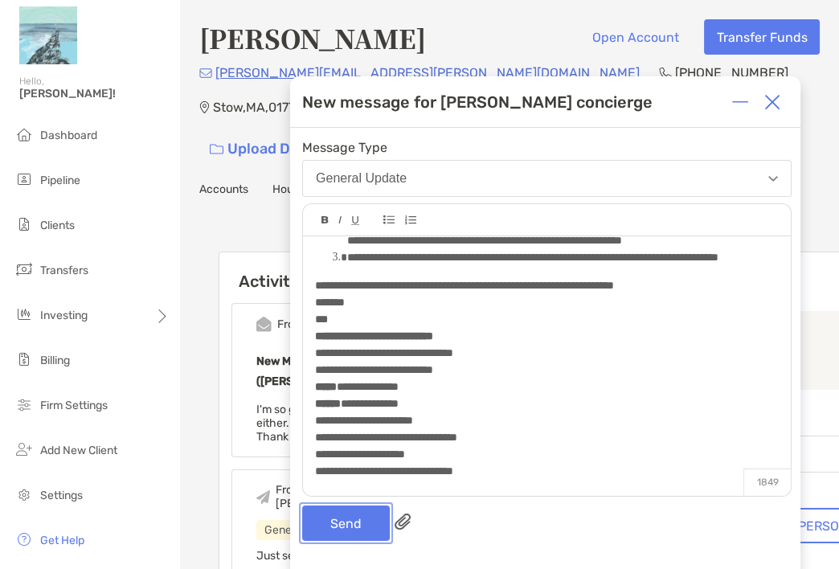
click at [356, 531] on button "Send" at bounding box center [346, 522] width 88 height 35
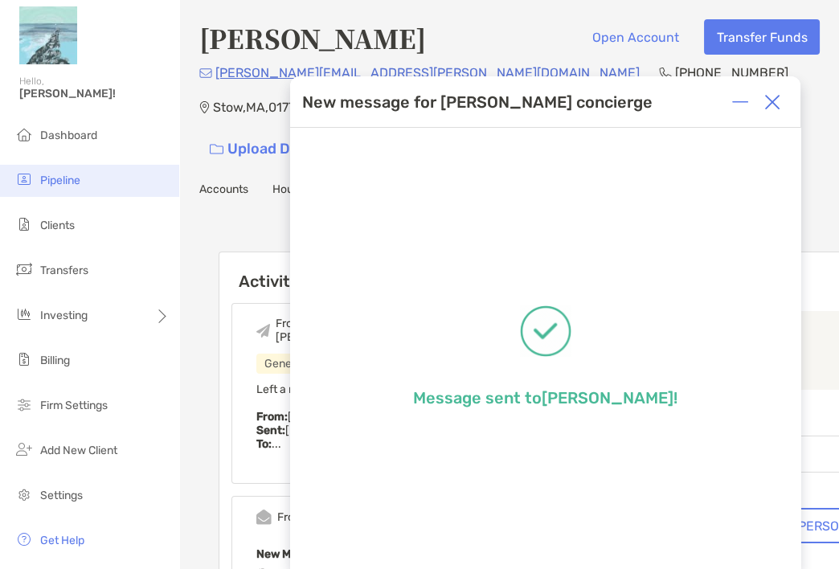
click at [62, 181] on span "Pipeline" at bounding box center [60, 181] width 40 height 14
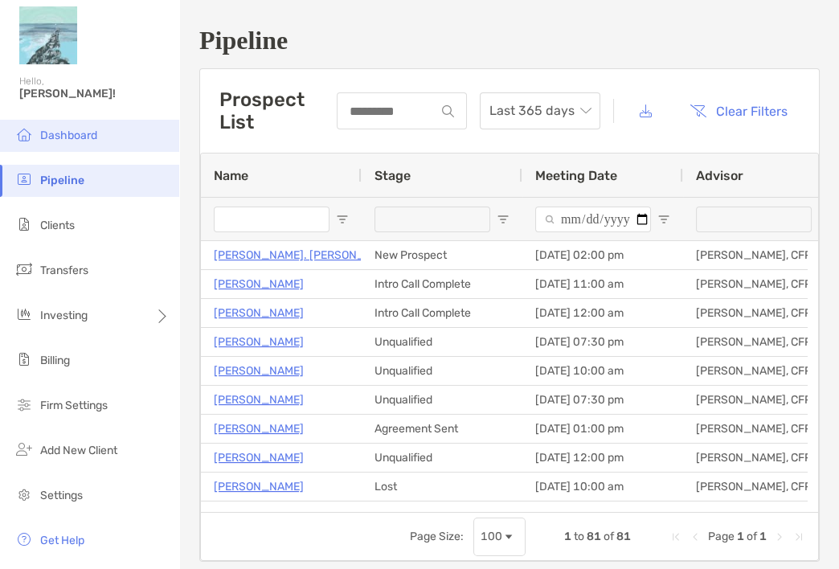
type input "**********"
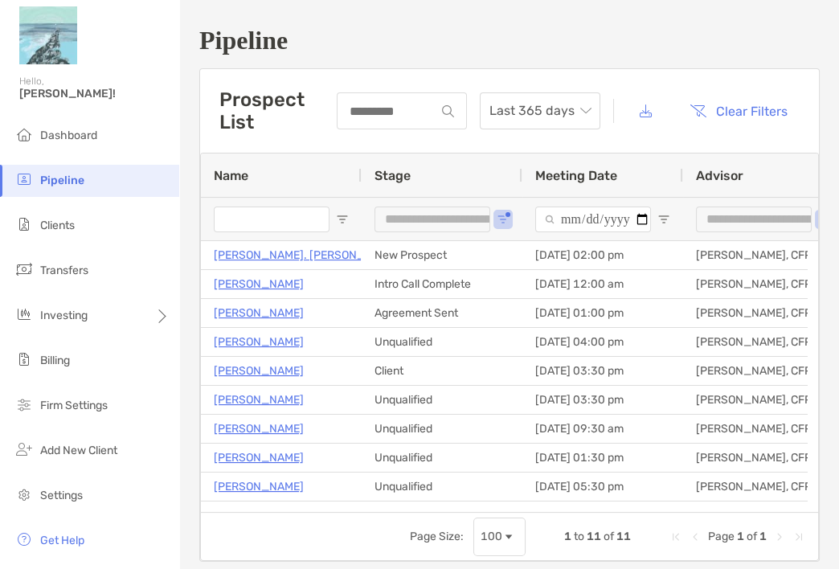
click at [463, 219] on div "**********" at bounding box center [432, 219] width 116 height 26
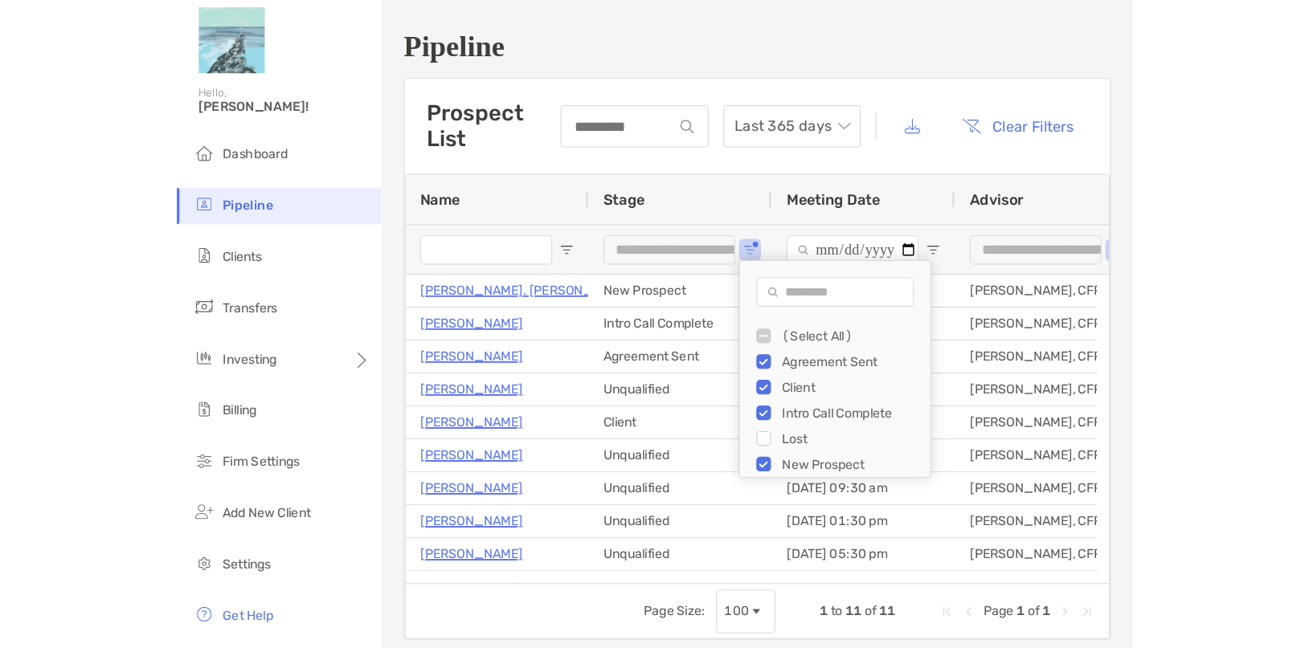
scroll to position [22, 0]
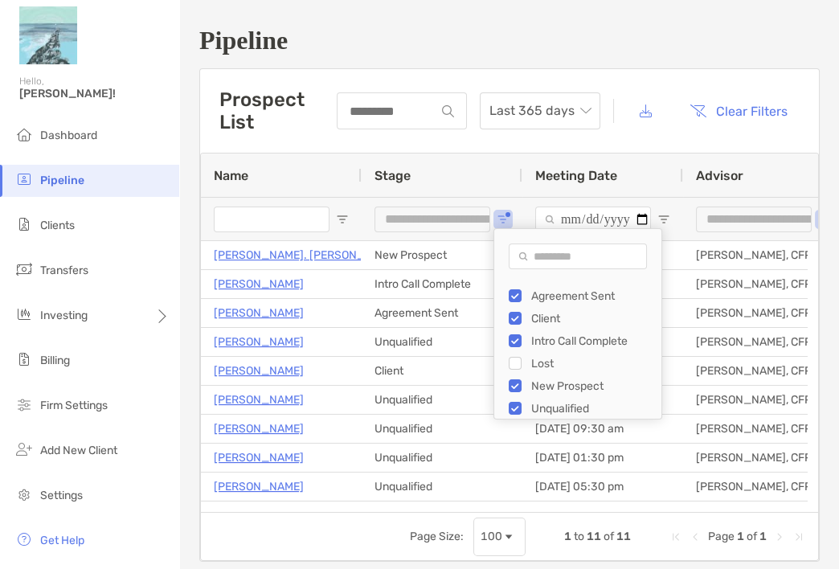
click at [570, 406] on div "Unqualified" at bounding box center [591, 409] width 121 height 14
type input "**********"
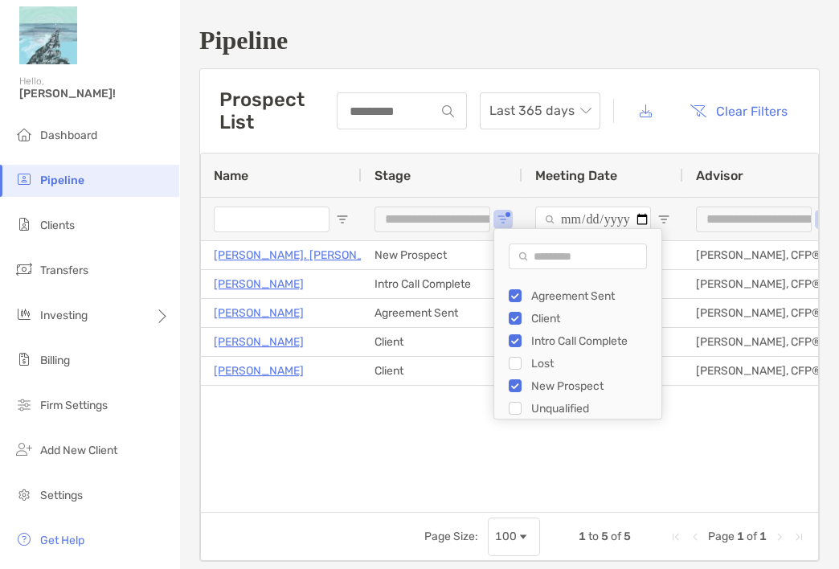
click at [433, 431] on div "[PERSON_NAME][GEOGRAPHIC_DATA] [DATE] 02:00 pm [PERSON_NAME], CFP®, CFSLA [PERS…" at bounding box center [509, 371] width 617 height 260
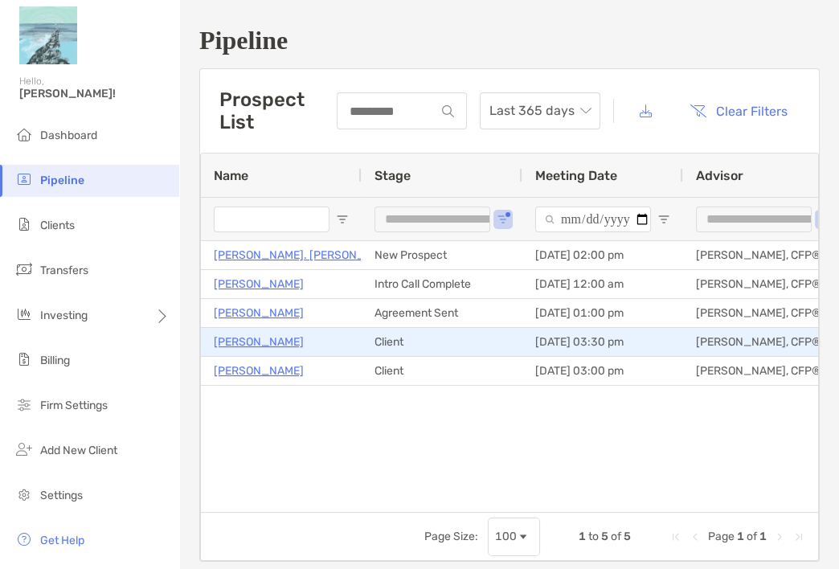
click at [251, 343] on p "[PERSON_NAME]" at bounding box center [259, 342] width 90 height 20
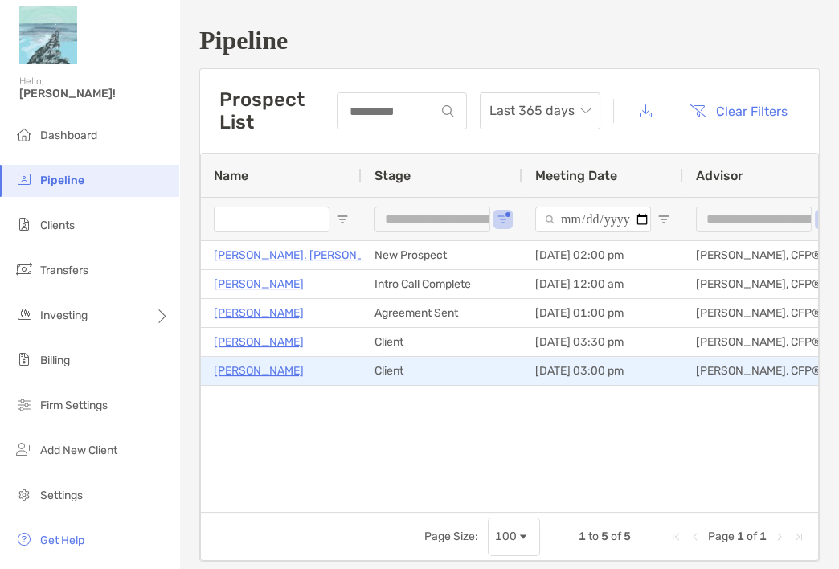
click at [256, 374] on p "[PERSON_NAME]" at bounding box center [259, 371] width 90 height 20
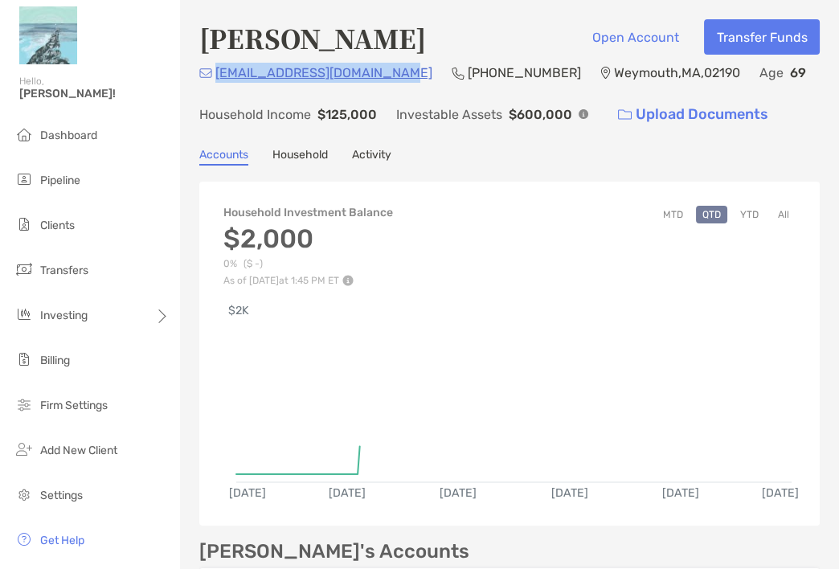
drag, startPoint x: 398, startPoint y: 73, endPoint x: 215, endPoint y: 80, distance: 182.5
click at [215, 80] on div "[EMAIL_ADDRESS][DOMAIN_NAME] [PHONE_NUMBER] [GEOGRAPHIC_DATA] Age [DEMOGRAPHIC_…" at bounding box center [509, 97] width 620 height 69
copy p "[EMAIL_ADDRESS][DOMAIN_NAME]"
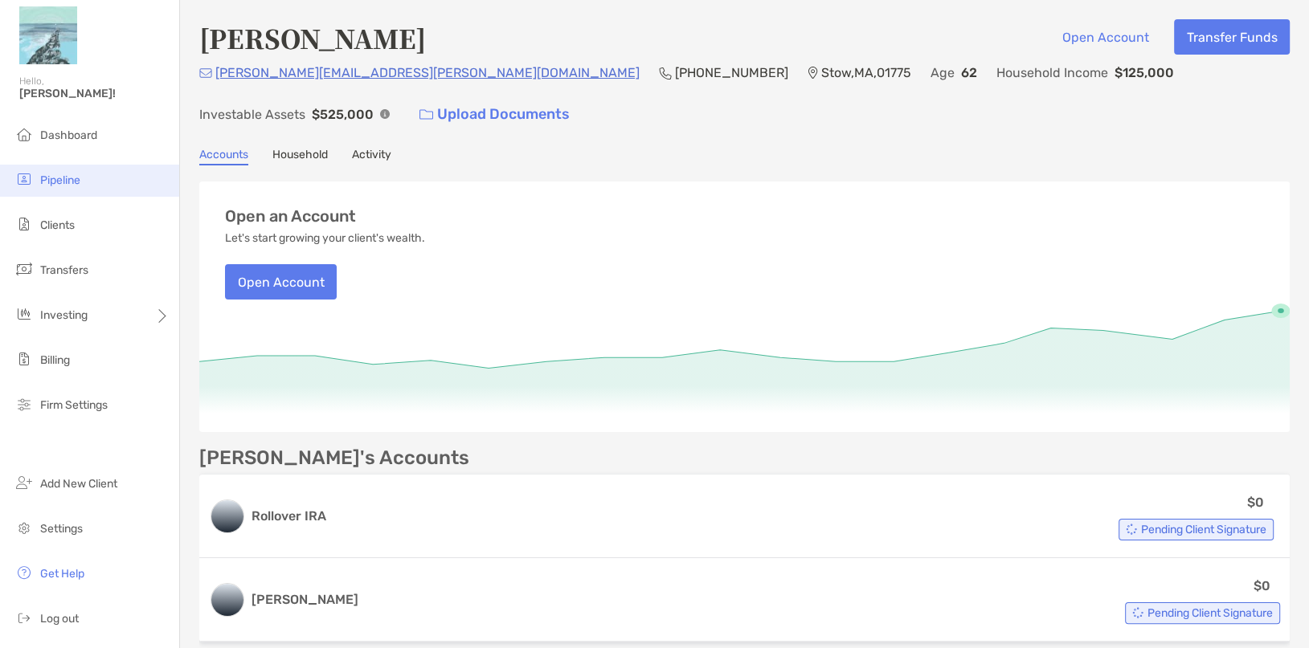
click at [104, 186] on li "Pipeline" at bounding box center [89, 181] width 179 height 32
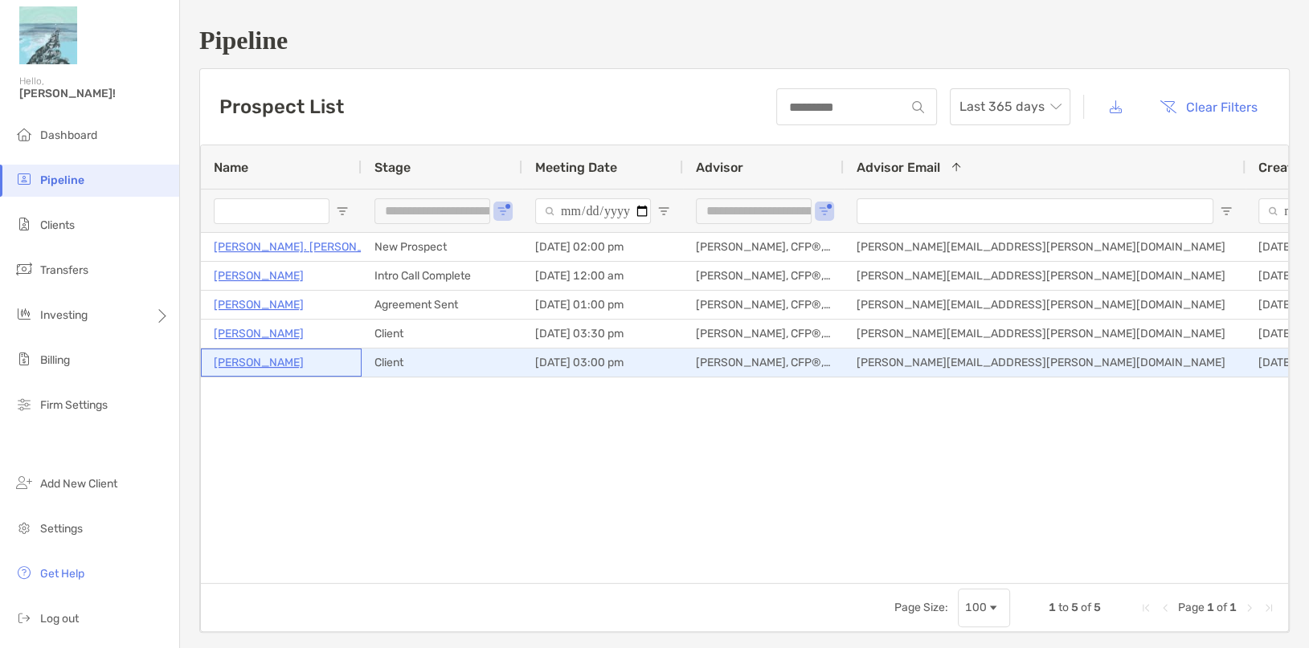
click at [270, 363] on p "[PERSON_NAME]" at bounding box center [259, 363] width 90 height 20
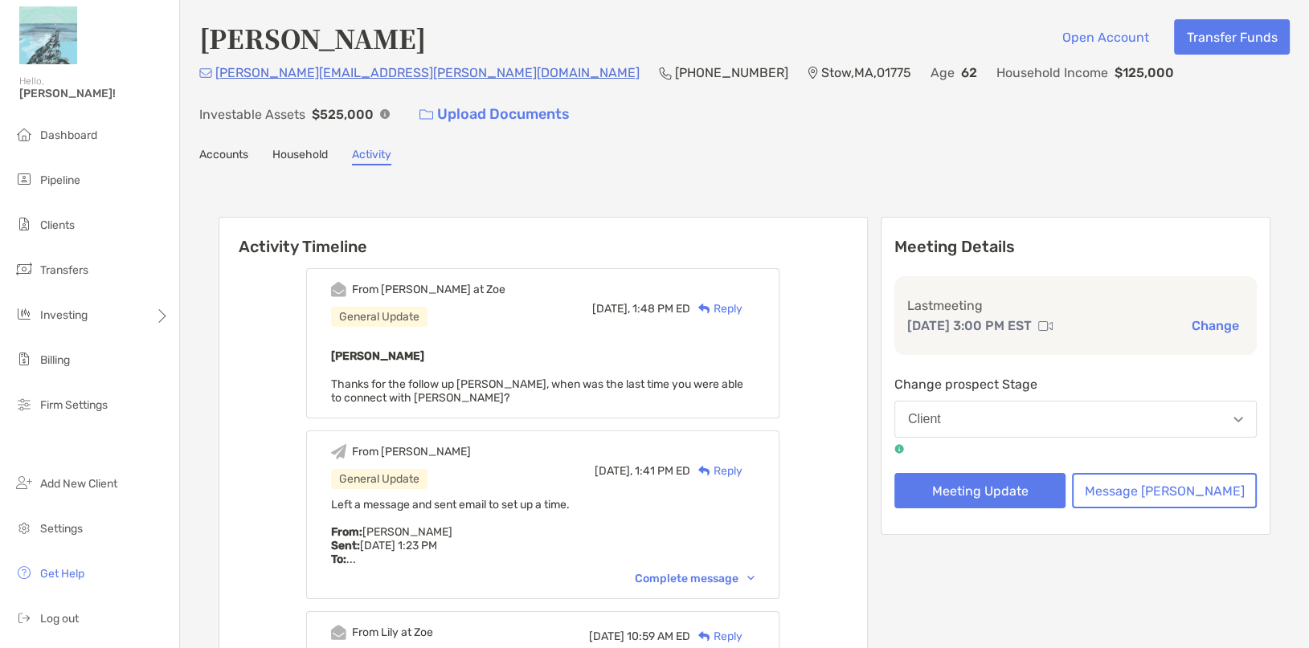
click at [691, 578] on div "Complete message" at bounding box center [695, 579] width 120 height 14
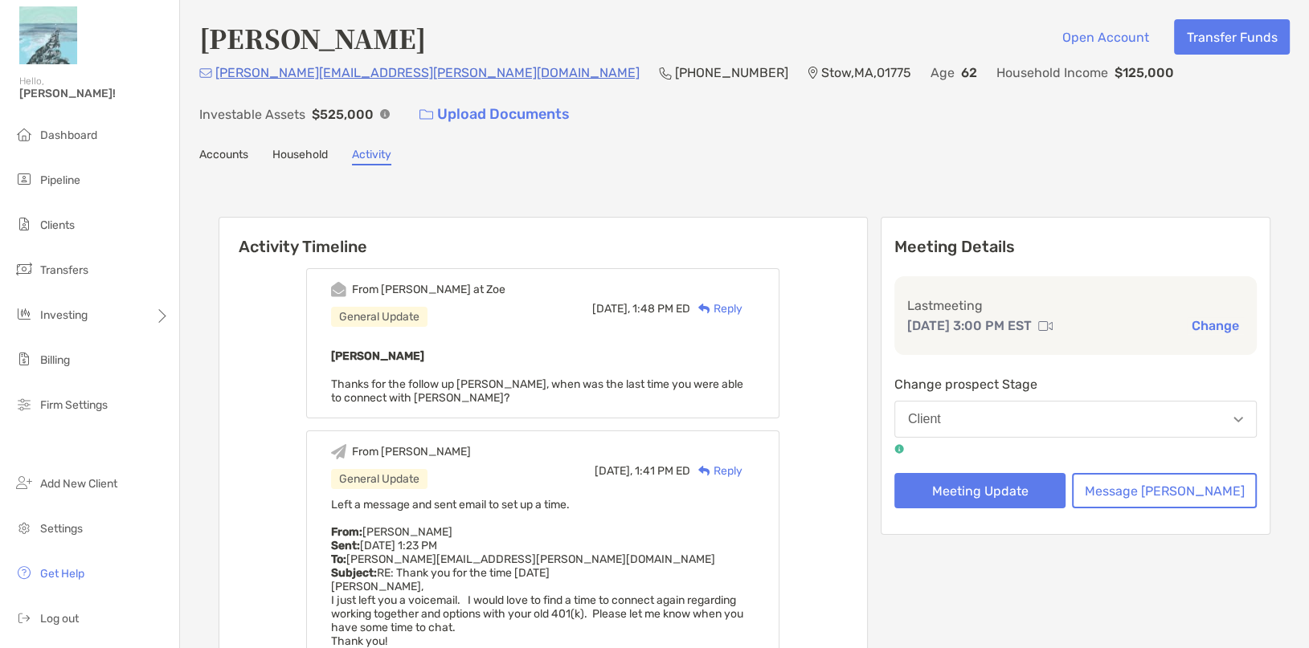
click at [742, 310] on div "Reply" at bounding box center [716, 308] width 52 height 17
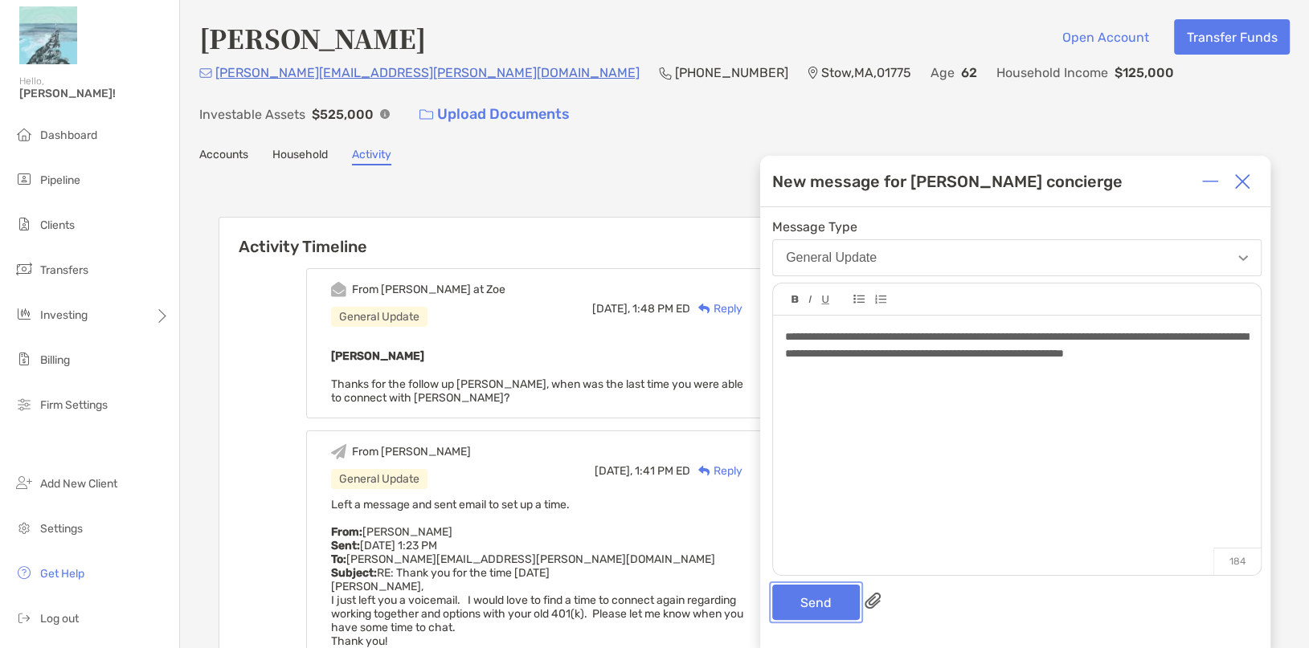
click at [807, 599] on button "Send" at bounding box center [816, 602] width 88 height 35
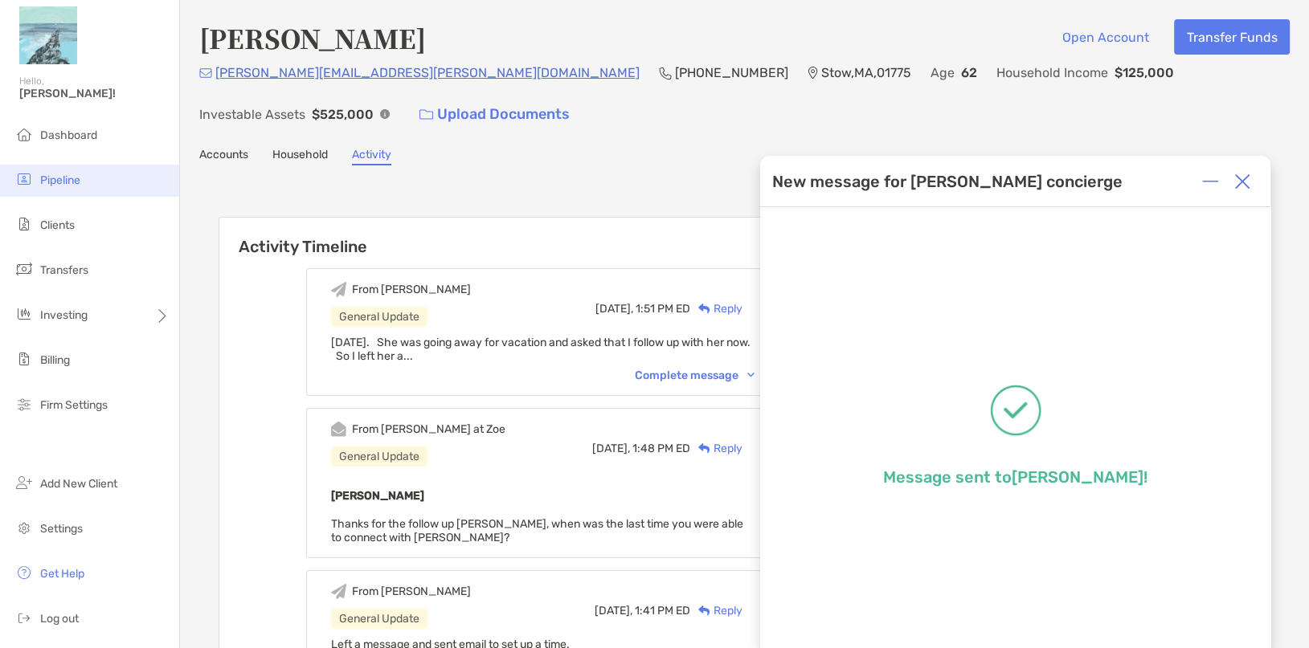
click at [67, 184] on span "Pipeline" at bounding box center [60, 181] width 40 height 14
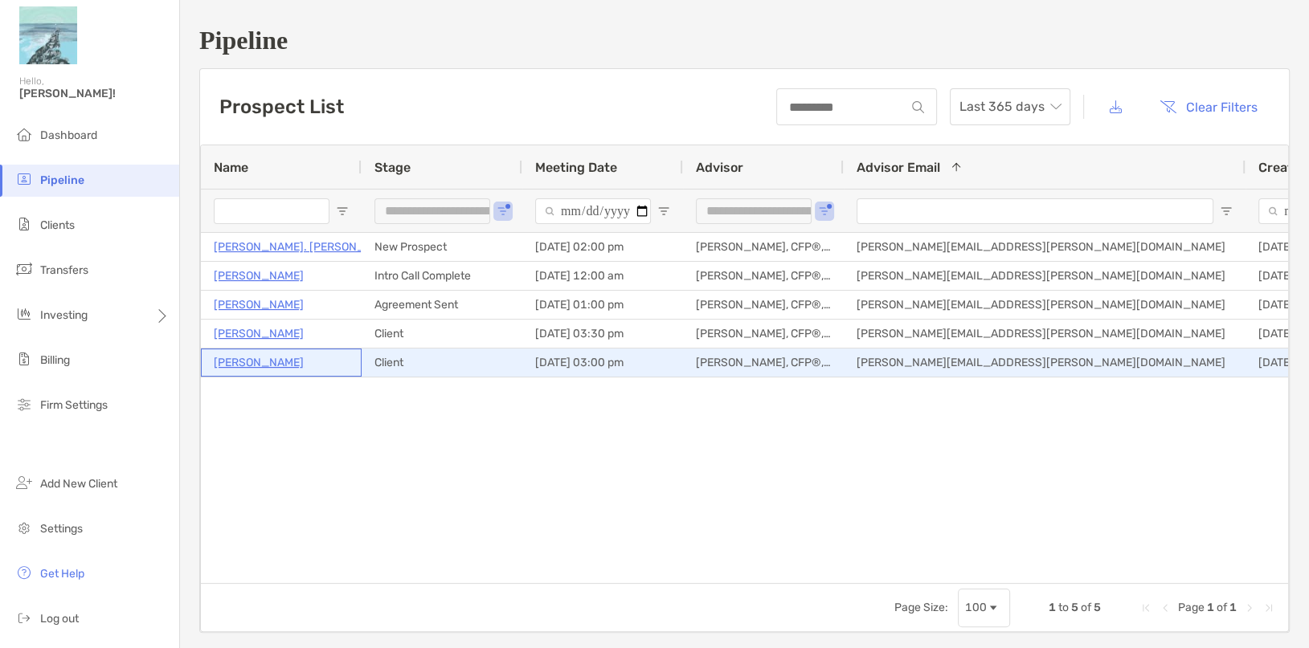
click at [286, 361] on p "Catherine Cavanaugh" at bounding box center [259, 363] width 90 height 20
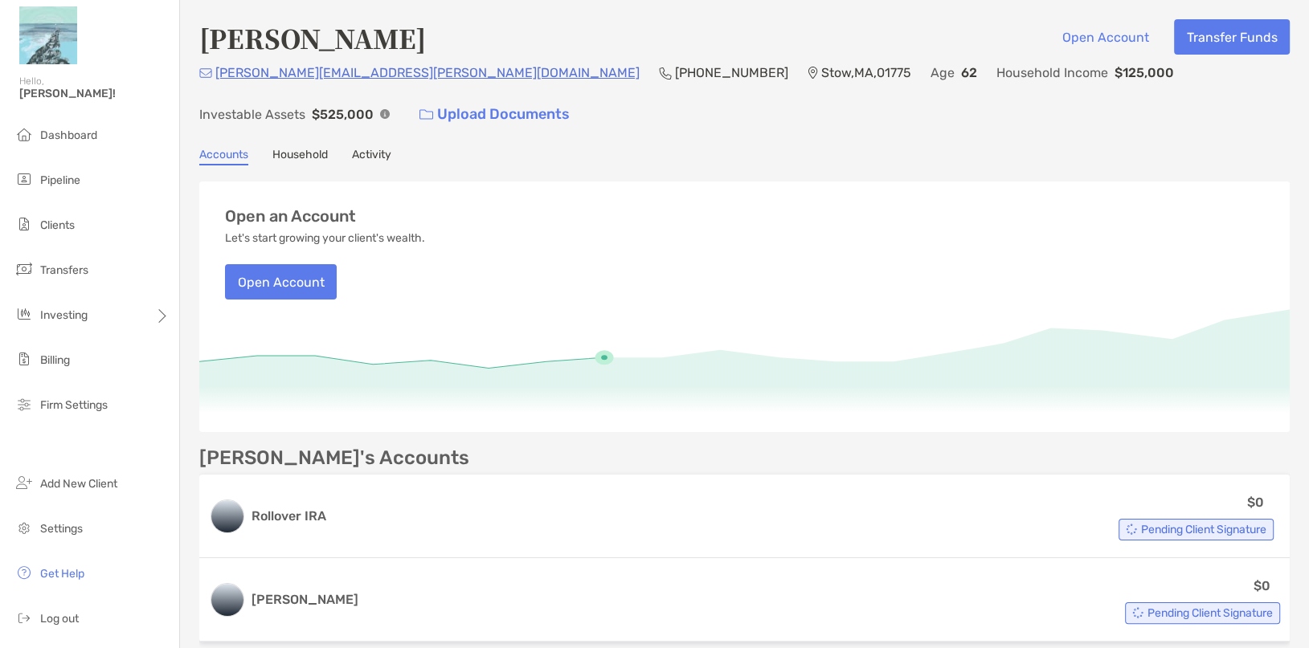
click at [365, 156] on link "Activity" at bounding box center [371, 157] width 39 height 18
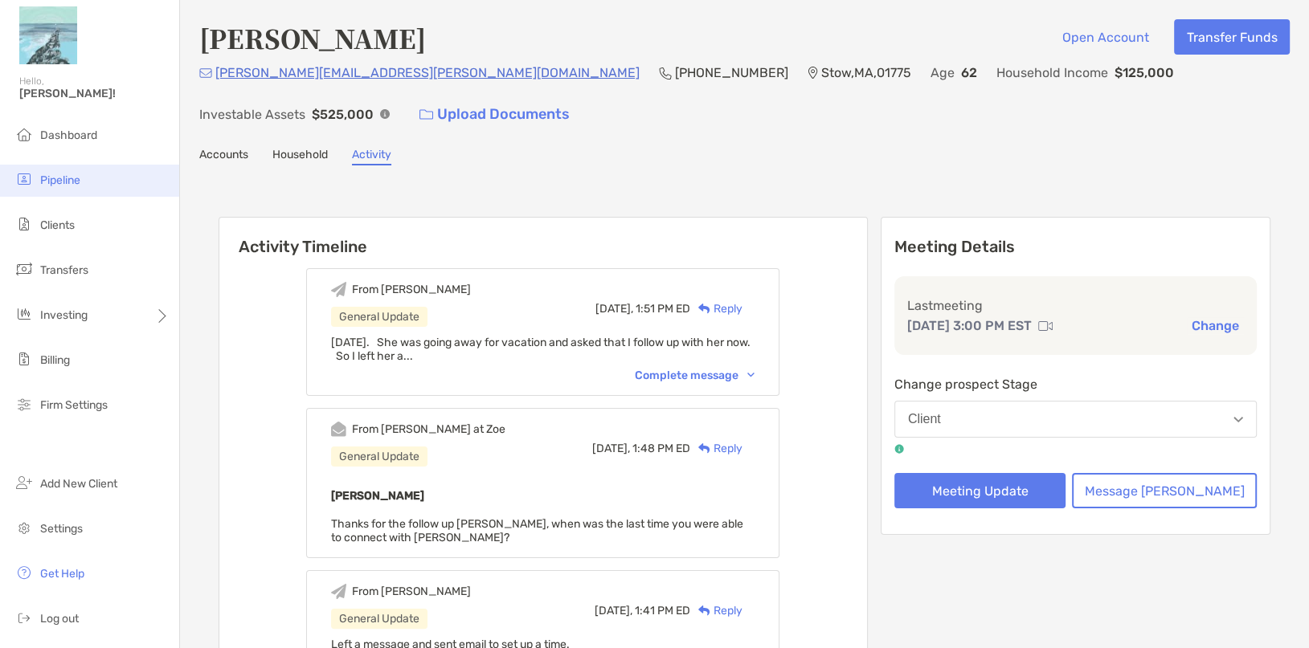
click at [100, 180] on li "Pipeline" at bounding box center [89, 181] width 179 height 32
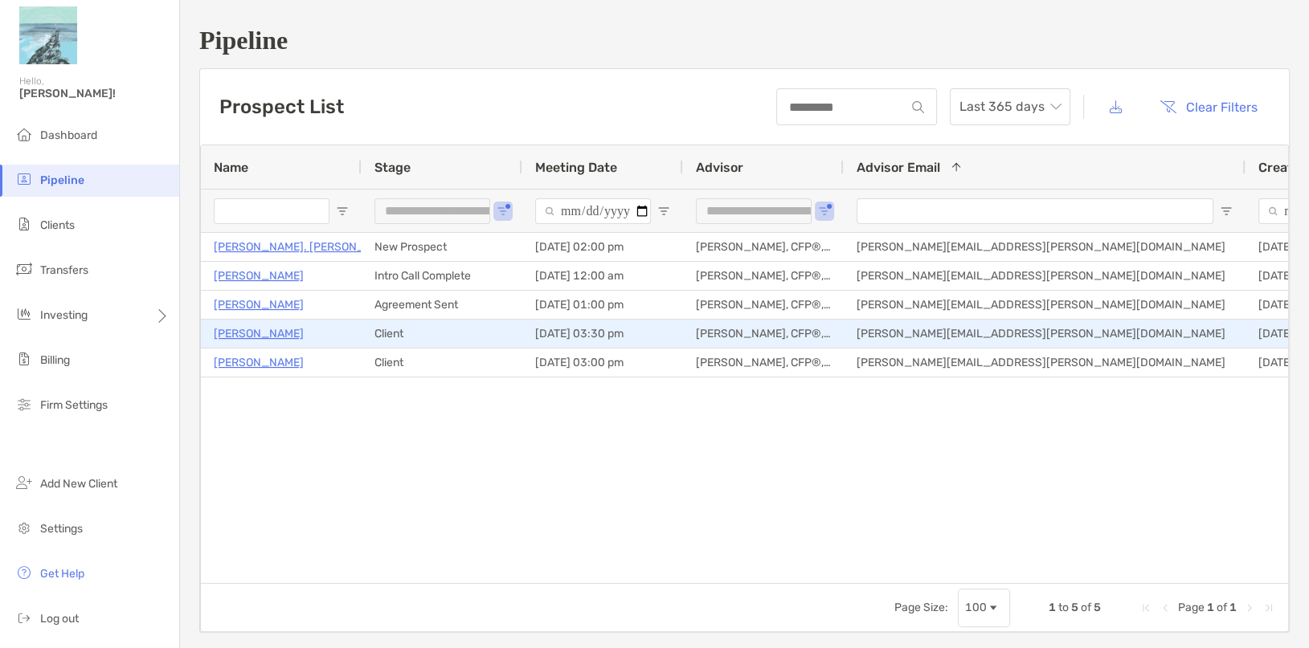
click at [271, 336] on p "[PERSON_NAME]" at bounding box center [259, 334] width 90 height 20
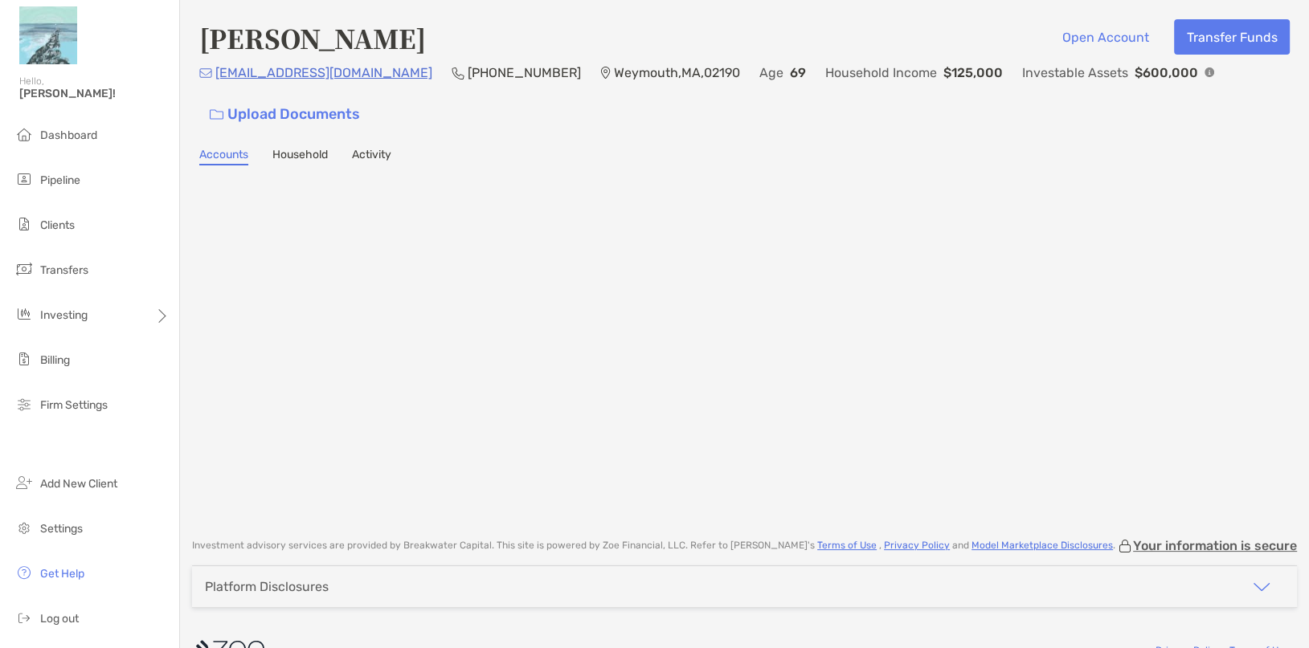
click at [377, 154] on link "Activity" at bounding box center [371, 157] width 39 height 18
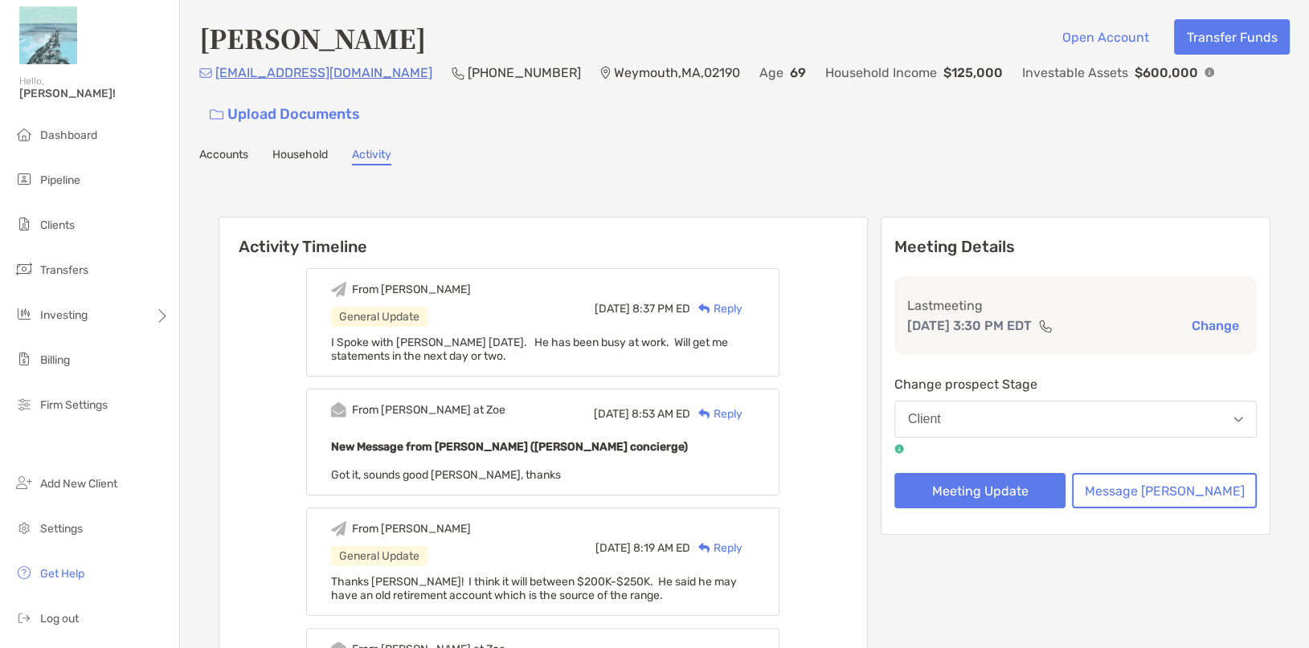
click at [742, 306] on div "Reply" at bounding box center [716, 308] width 52 height 17
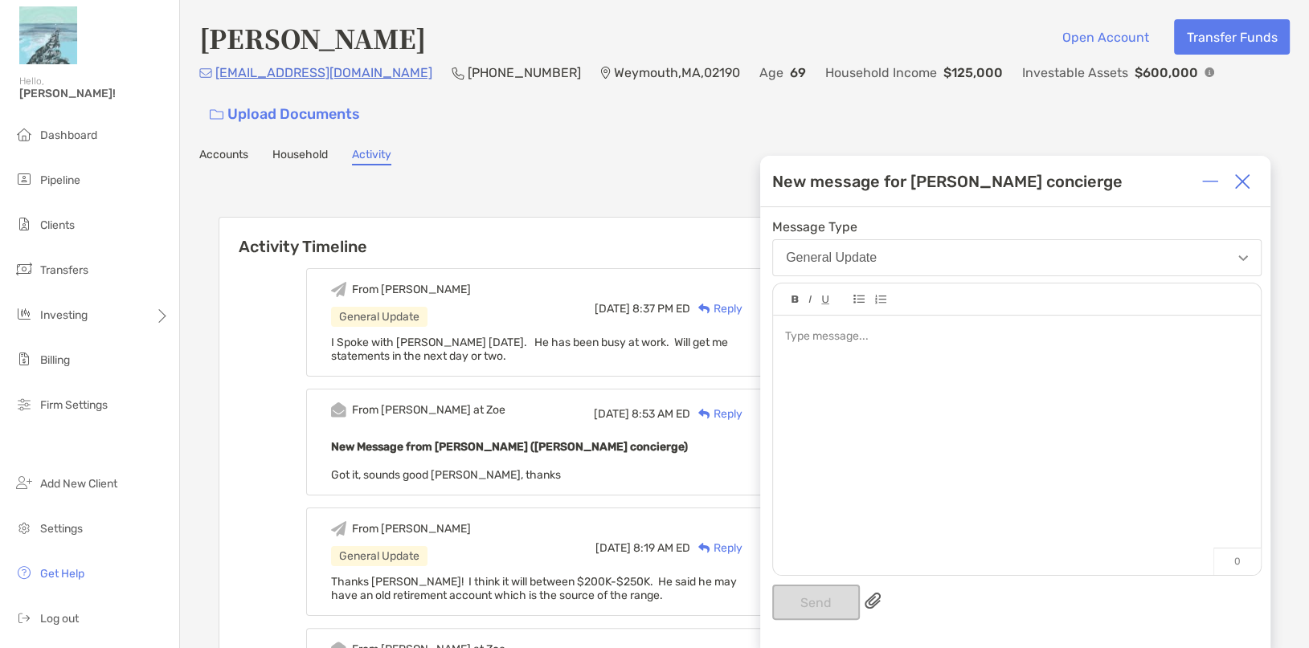
click at [817, 366] on div at bounding box center [1017, 437] width 488 height 243
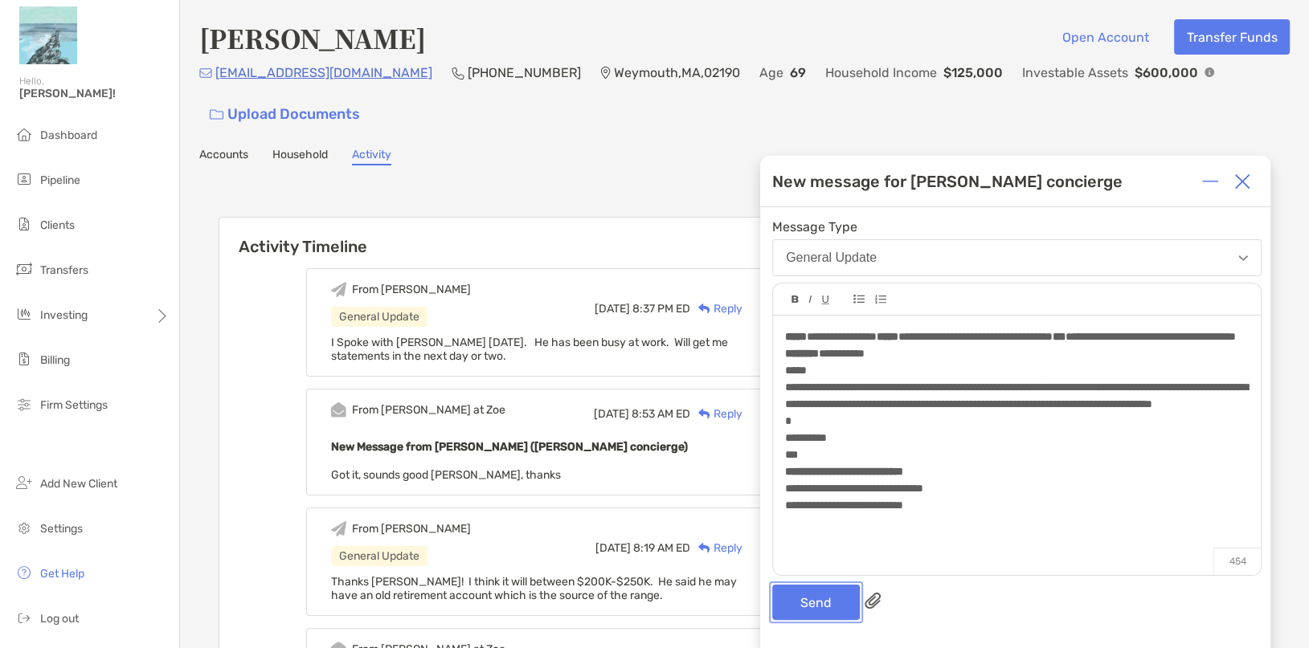
click at [822, 600] on button "Send" at bounding box center [816, 602] width 88 height 35
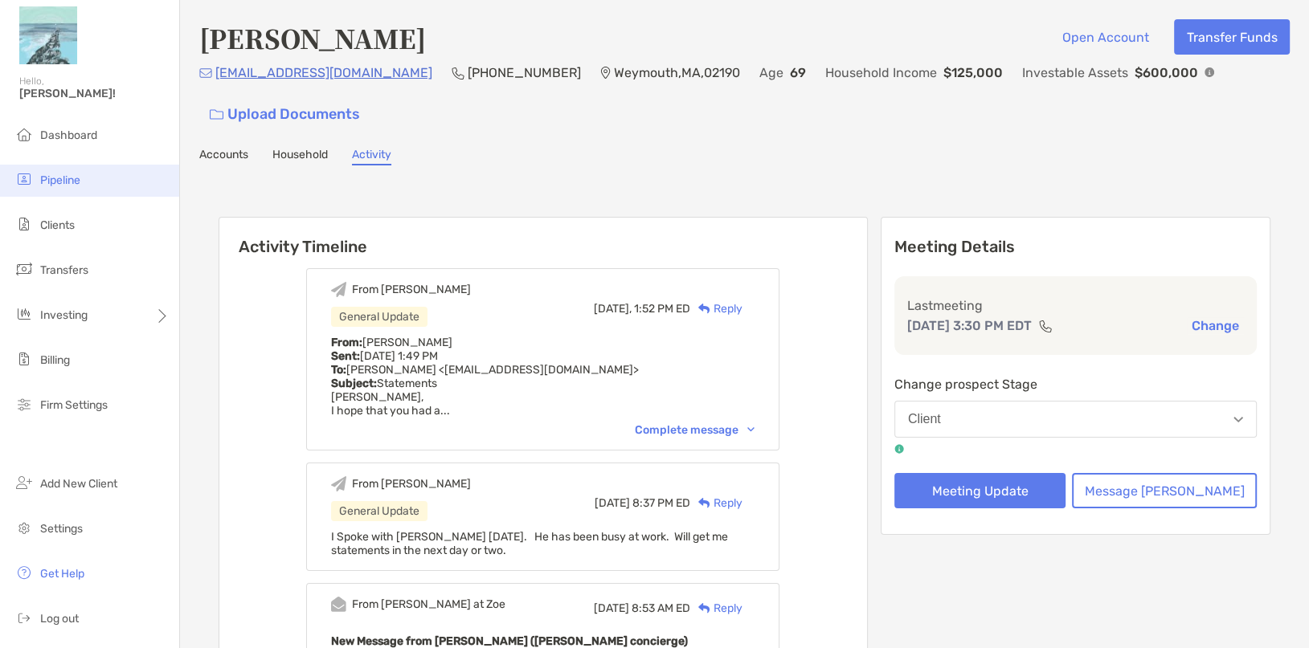
click at [53, 176] on span "Pipeline" at bounding box center [60, 181] width 40 height 14
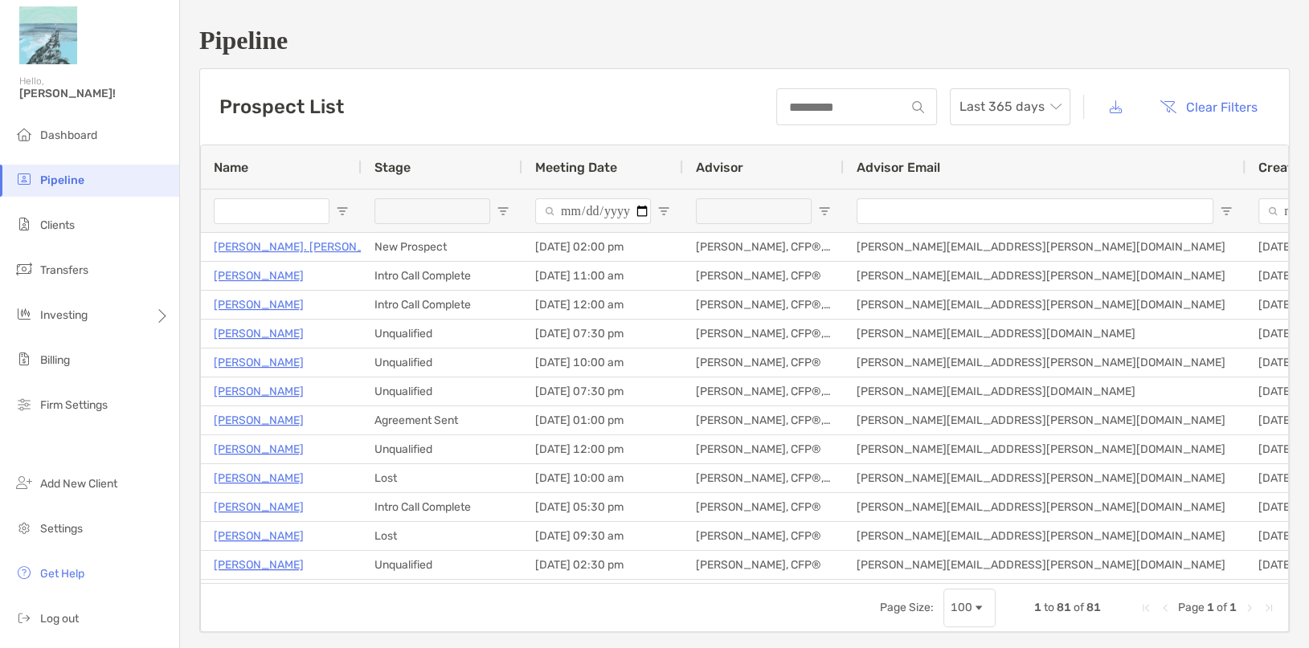
type input "**********"
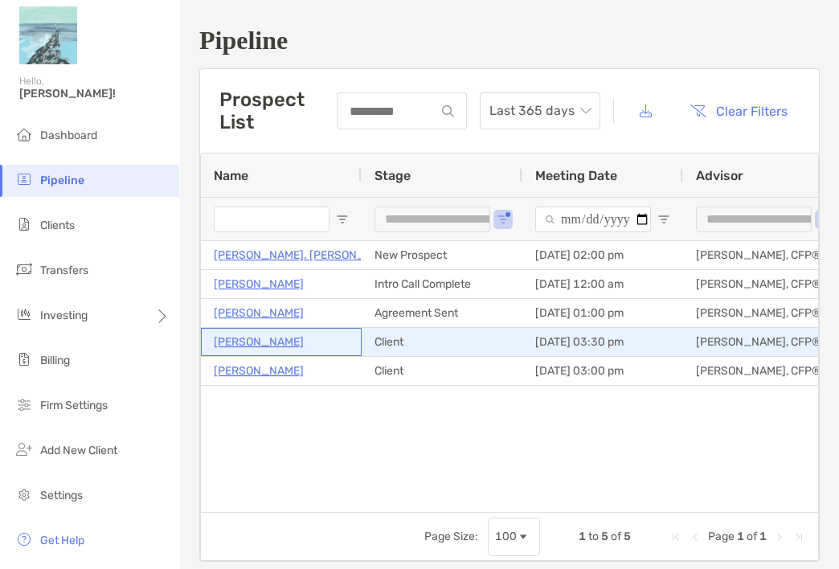
click at [246, 340] on p "[PERSON_NAME]" at bounding box center [259, 342] width 90 height 20
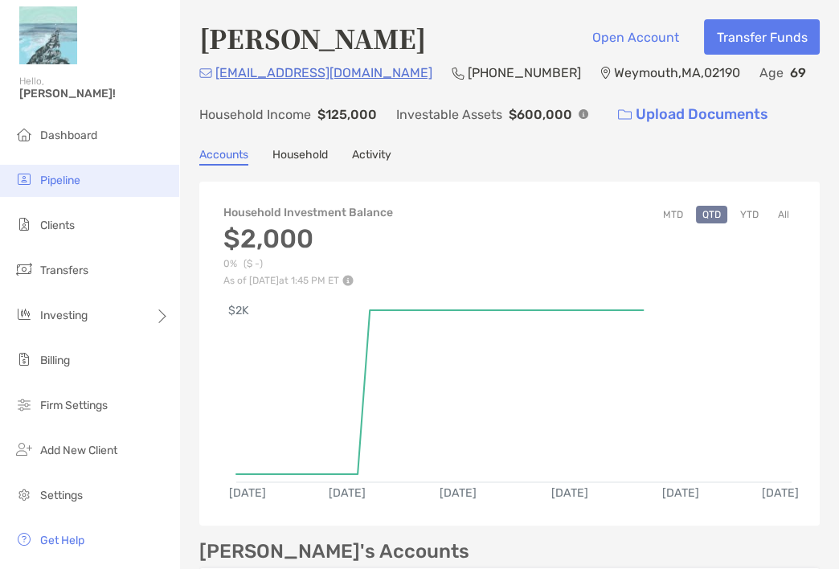
click at [57, 183] on span "Pipeline" at bounding box center [60, 181] width 40 height 14
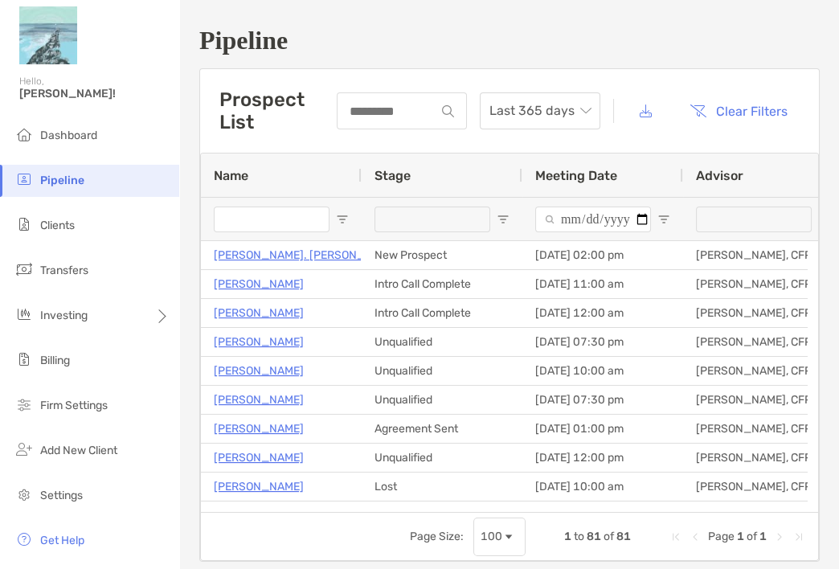
type input "**********"
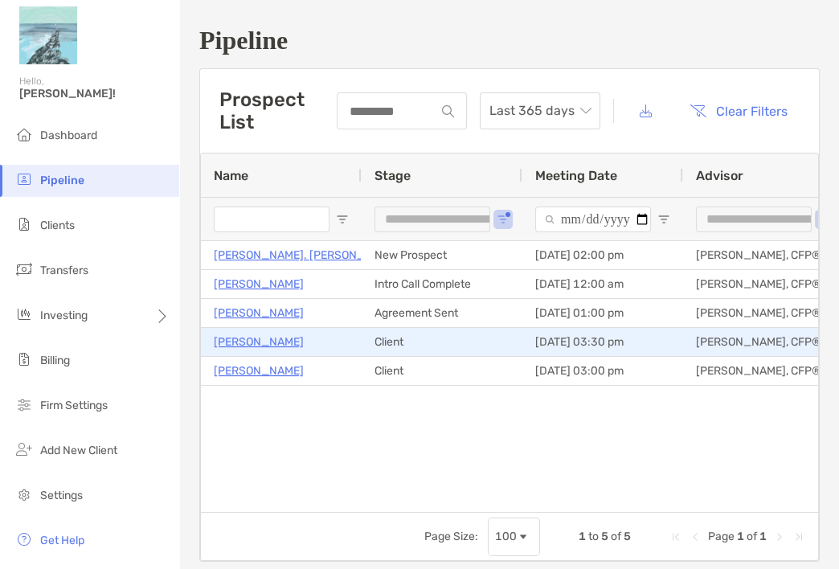
click at [236, 345] on p "[PERSON_NAME]" at bounding box center [259, 342] width 90 height 20
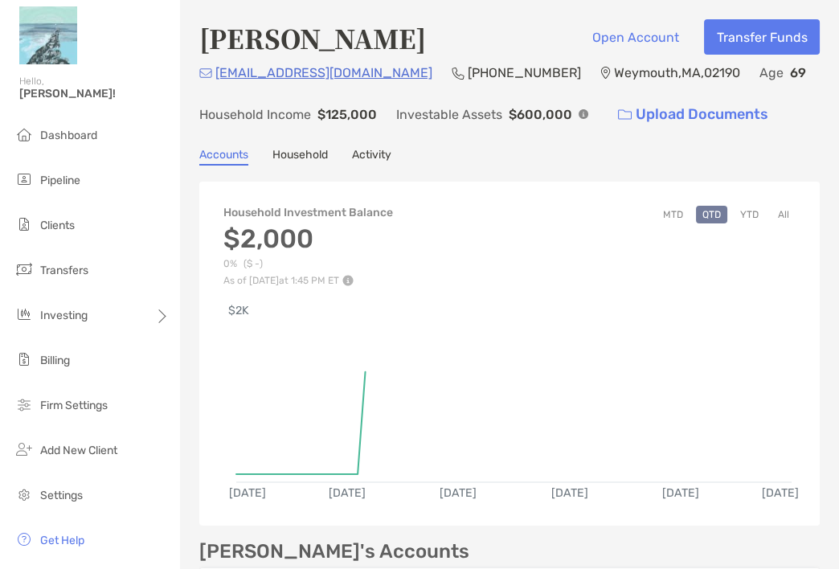
click at [377, 152] on link "Activity" at bounding box center [371, 157] width 39 height 18
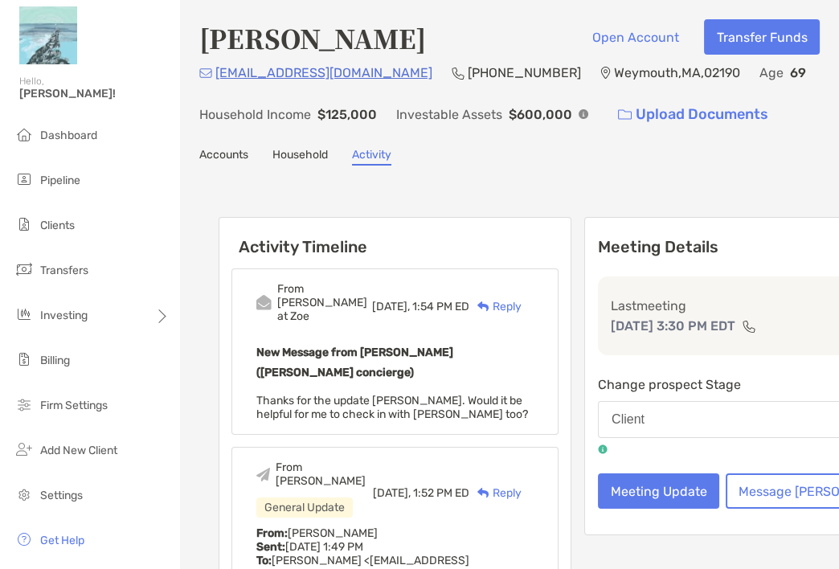
click at [469, 303] on div "Reply" at bounding box center [495, 306] width 52 height 17
